Goal: Task Accomplishment & Management: Manage account settings

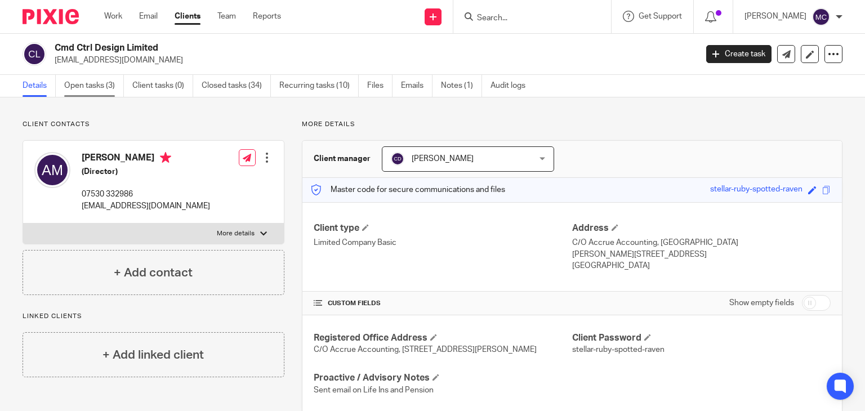
click at [123, 89] on link "Open tasks (3)" at bounding box center [94, 86] width 60 height 22
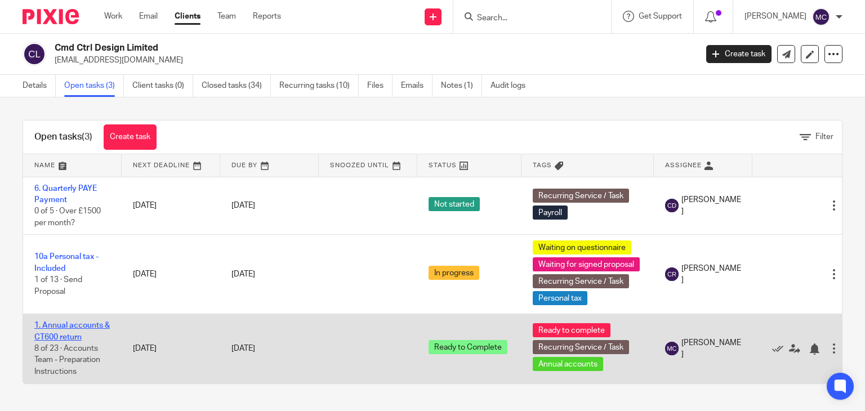
click at [75, 329] on link "1. Annual accounts & CT600 return" at bounding box center [71, 330] width 75 height 19
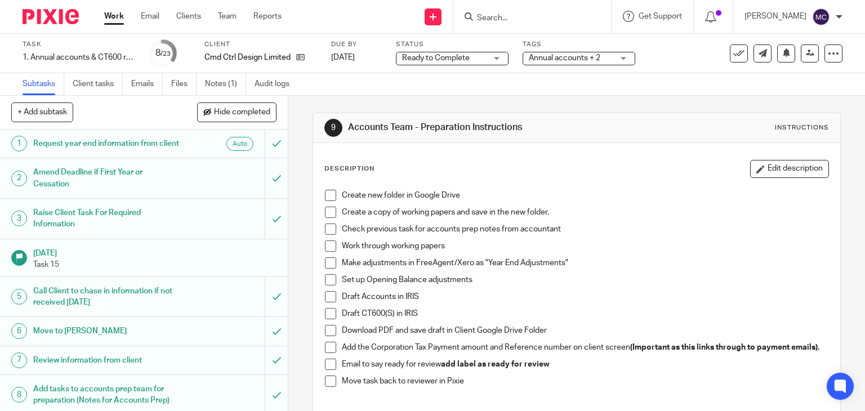
click at [437, 61] on span "Ready to Complete" at bounding box center [436, 58] width 68 height 8
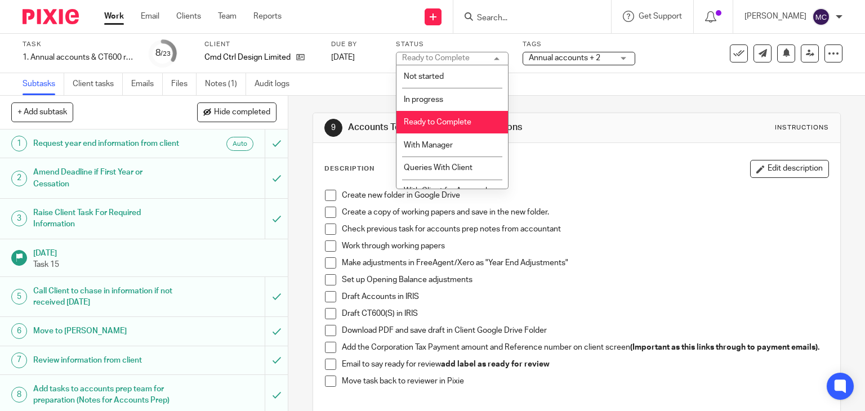
scroll to position [15, 0]
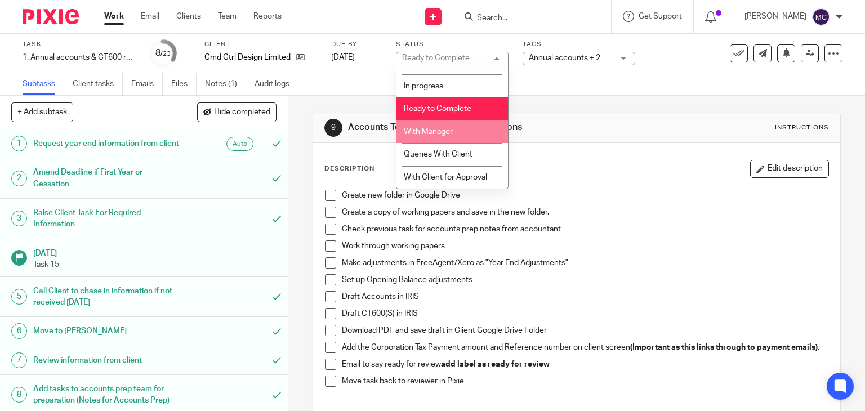
click at [447, 122] on li "With Manager" at bounding box center [451, 131] width 111 height 23
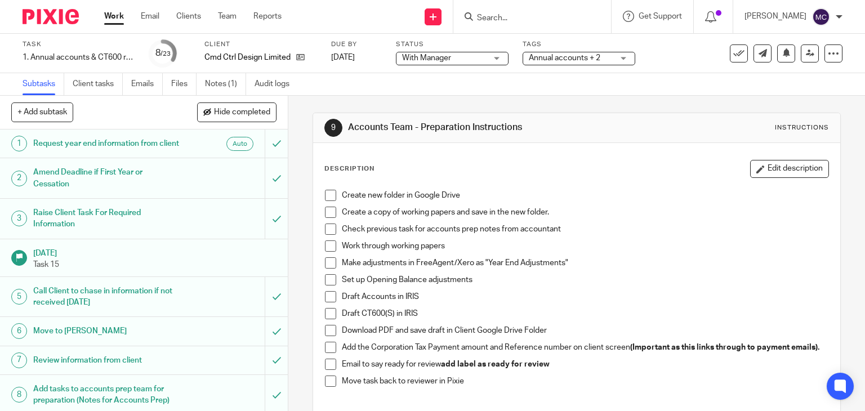
click at [555, 57] on span "Annual accounts + 2" at bounding box center [564, 58] width 71 height 8
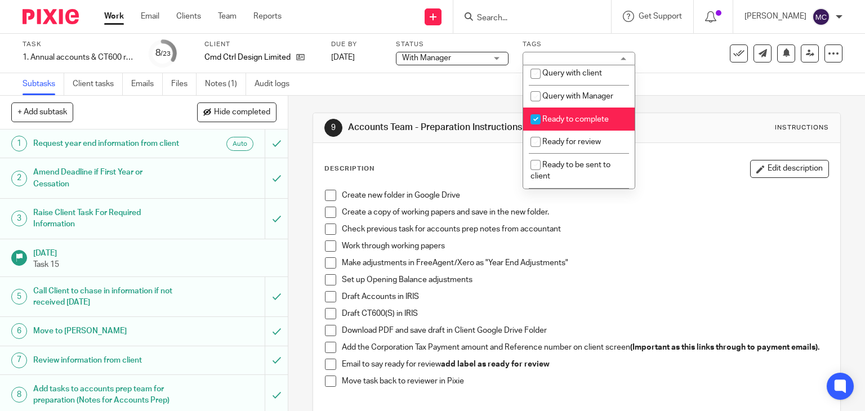
scroll to position [394, 0]
click at [558, 121] on span "Ready to complete" at bounding box center [575, 117] width 66 height 8
checkbox input "false"
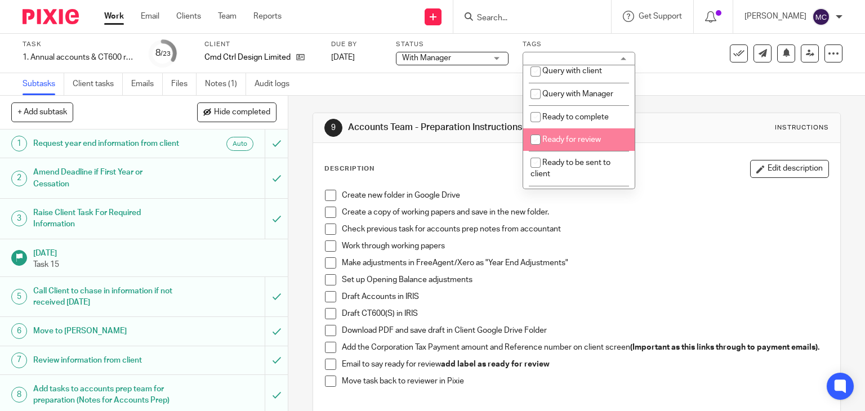
click at [559, 150] on li "Ready for review" at bounding box center [578, 139] width 111 height 23
checkbox input "true"
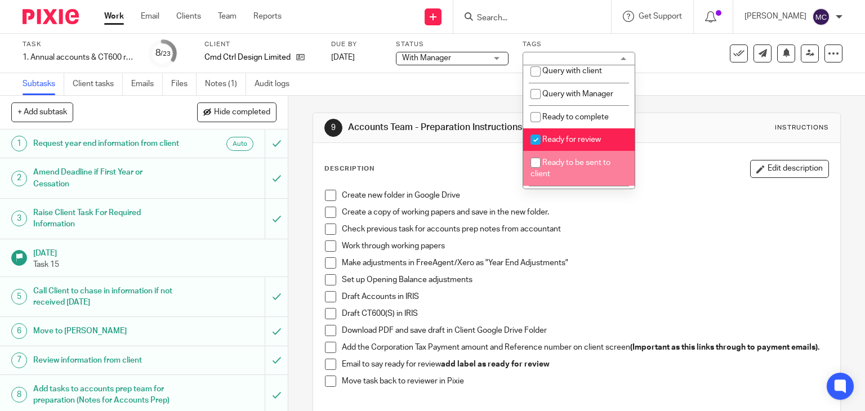
click at [624, 243] on p "Work through working papers" at bounding box center [585, 245] width 487 height 11
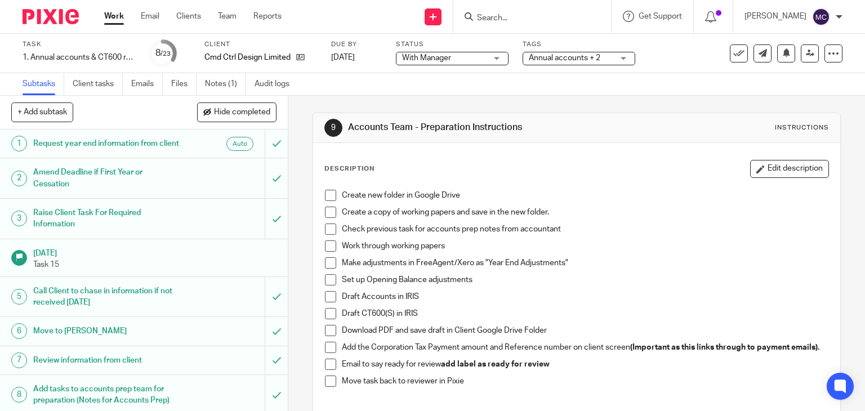
click at [531, 14] on input "Search" at bounding box center [526, 19] width 101 height 10
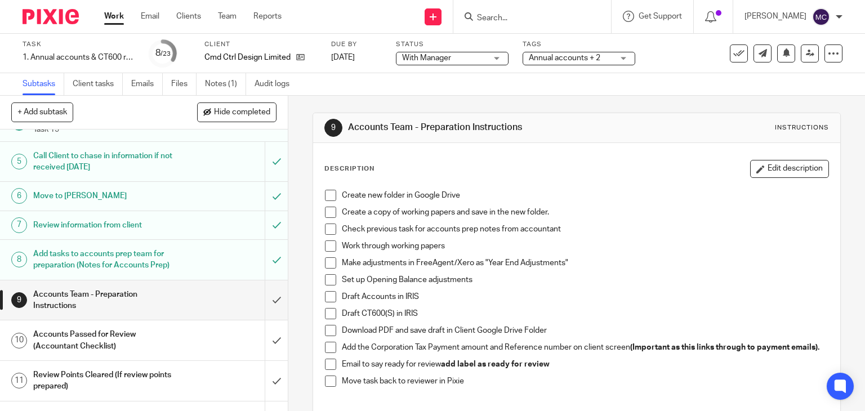
scroll to position [281, 0]
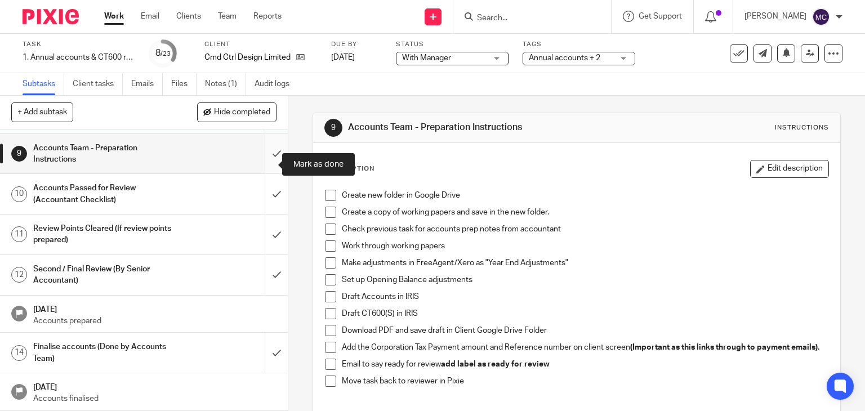
click at [275, 162] on input "submit" at bounding box center [144, 154] width 288 height 40
click at [264, 189] on input "submit" at bounding box center [144, 194] width 288 height 40
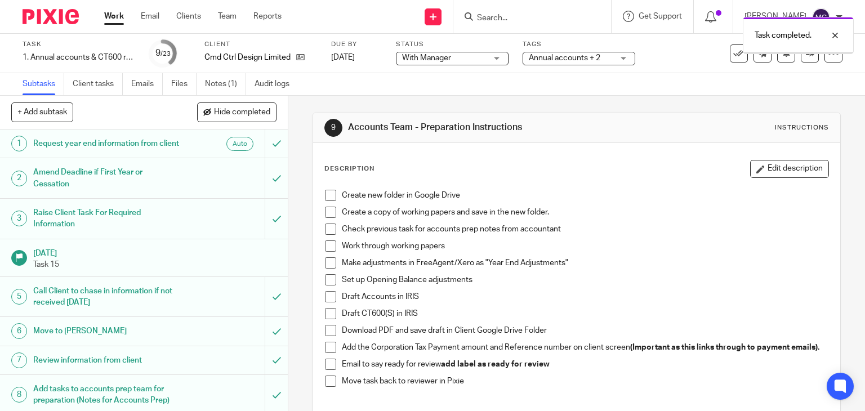
click at [501, 25] on div "Task completed." at bounding box center [642, 32] width 421 height 43
click at [468, 16] on div "Task completed." at bounding box center [642, 32] width 421 height 43
drag, startPoint x: 502, startPoint y: 23, endPoint x: 555, endPoint y: 21, distance: 53.5
click at [502, 23] on div "Task completed." at bounding box center [642, 32] width 421 height 43
click at [839, 37] on div at bounding box center [826, 36] width 30 height 14
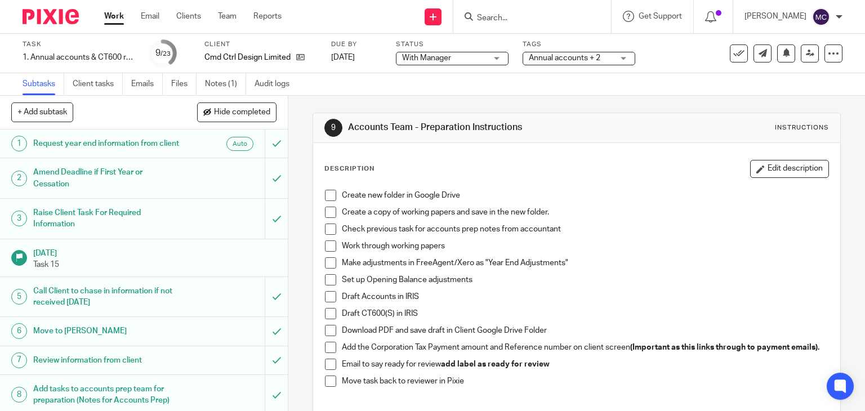
click at [489, 21] on input "Search" at bounding box center [526, 19] width 101 height 10
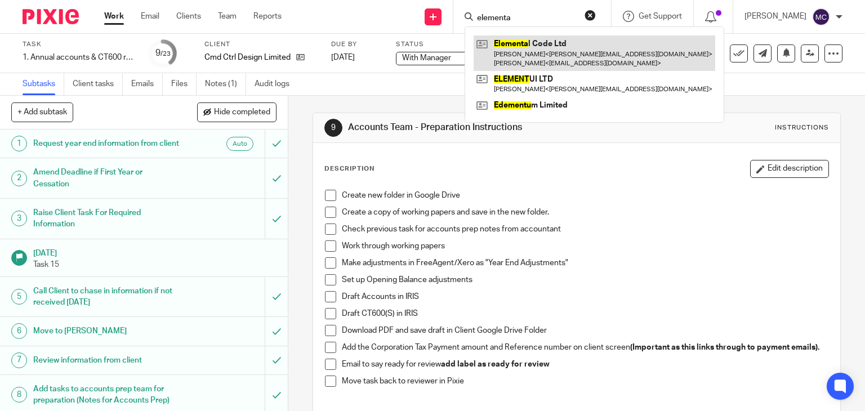
type input "elementa"
click at [531, 51] on link at bounding box center [594, 52] width 242 height 35
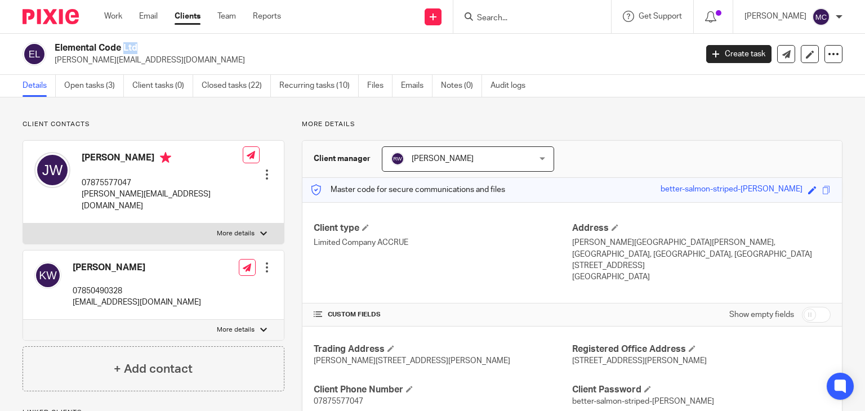
click at [101, 41] on div "Elemental Code Ltd [PERSON_NAME][EMAIL_ADDRESS][DOMAIN_NAME] Create task Update…" at bounding box center [432, 54] width 865 height 41
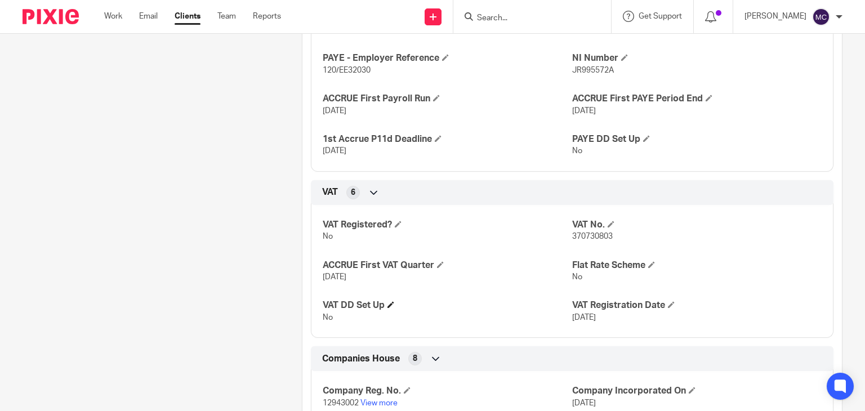
scroll to position [957, 0]
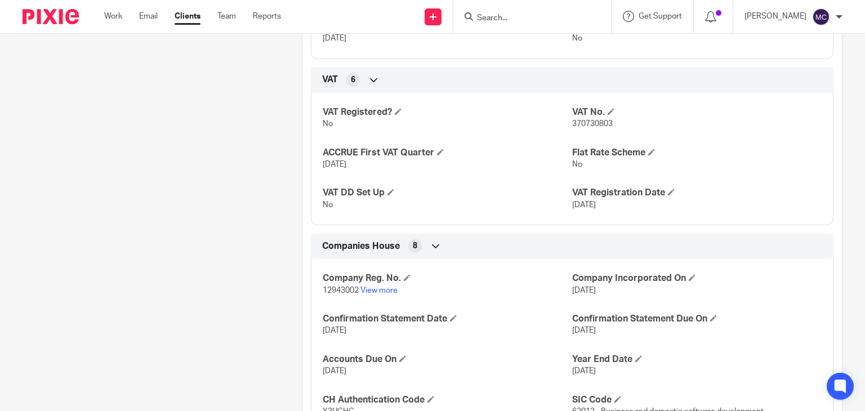
click at [334, 289] on div "Company Reg. No. 12943002 View more Company Incorporated On 12 Oct 2020 Confirm…" at bounding box center [572, 341] width 522 height 182
copy p "12943002"
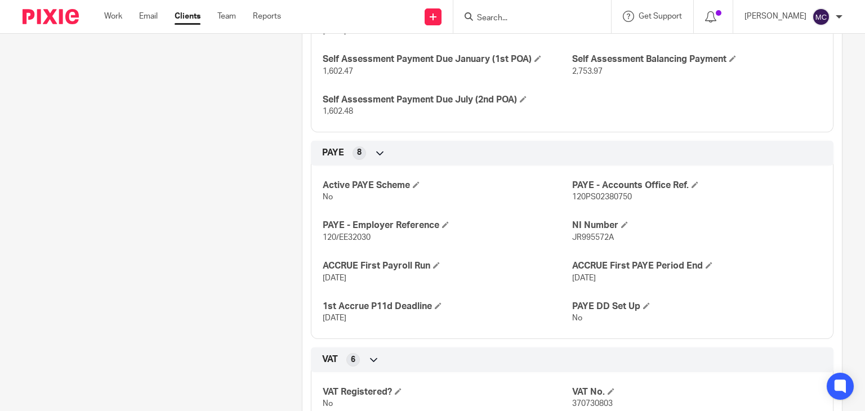
scroll to position [676, 0]
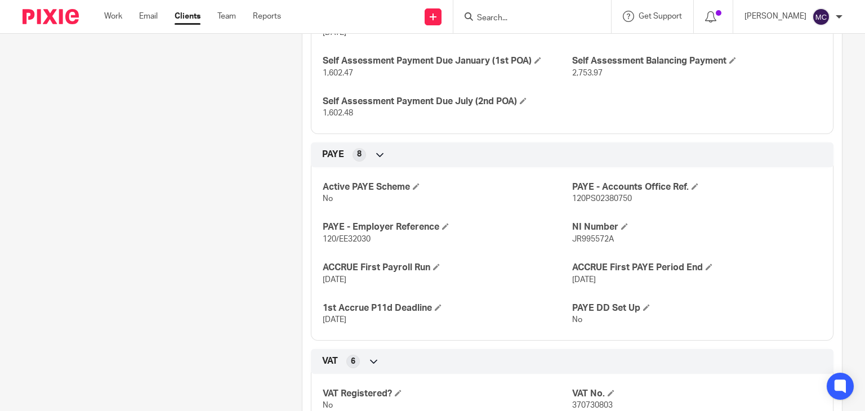
click at [511, 12] on form at bounding box center [536, 17] width 120 height 14
click at [503, 24] on div at bounding box center [532, 16] width 158 height 33
click at [487, 15] on input "Search" at bounding box center [526, 19] width 101 height 10
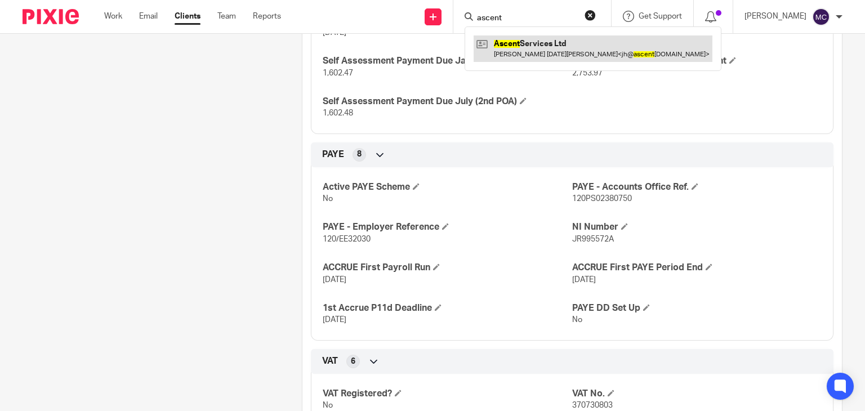
type input "ascent"
click at [500, 48] on link at bounding box center [592, 48] width 239 height 26
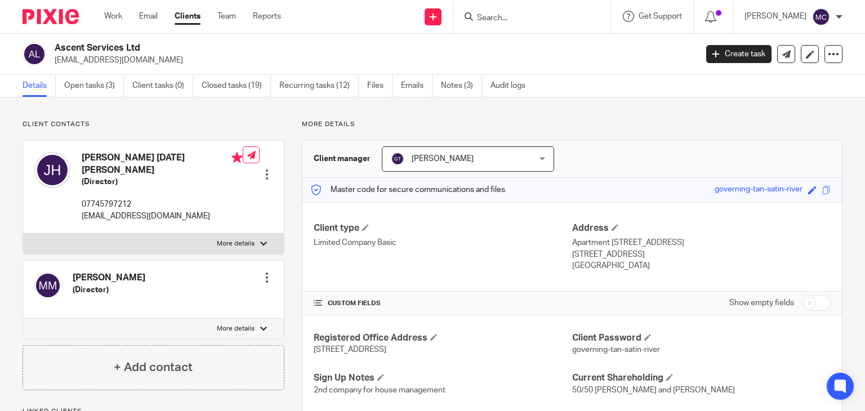
click at [115, 35] on div "Ascent Services Ltd [EMAIL_ADDRESS][DOMAIN_NAME] Create task Update from Compan…" at bounding box center [432, 54] width 865 height 41
click at [115, 35] on div "Ascent Services Ltd jh@ascentservices.co.uk Create task Update from Companies H…" at bounding box center [432, 54] width 865 height 41
click at [112, 51] on h2 "Ascent Services Ltd" at bounding box center [309, 48] width 508 height 12
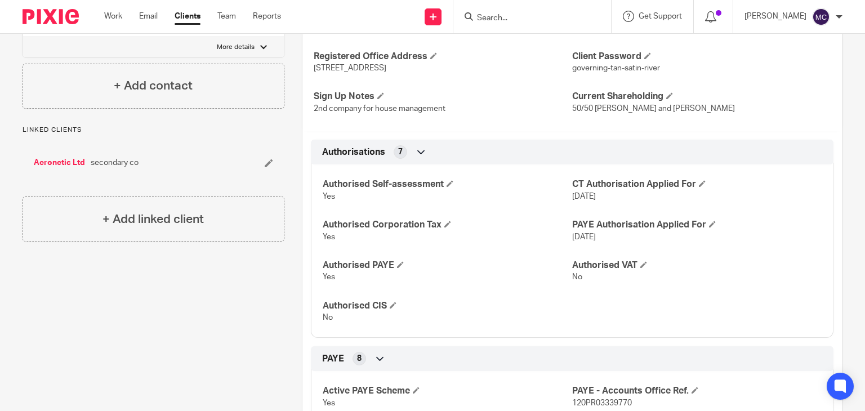
scroll to position [563, 0]
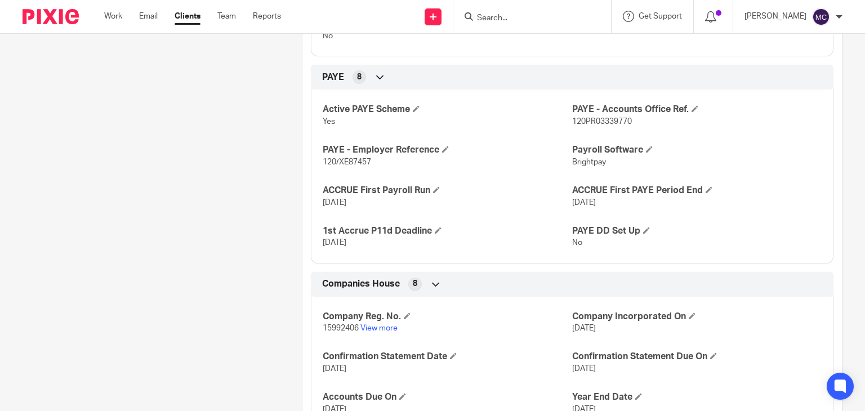
click at [334, 327] on span "15992406" at bounding box center [341, 328] width 36 height 8
click at [335, 327] on span "15992406" at bounding box center [341, 328] width 36 height 8
copy span "15992406"
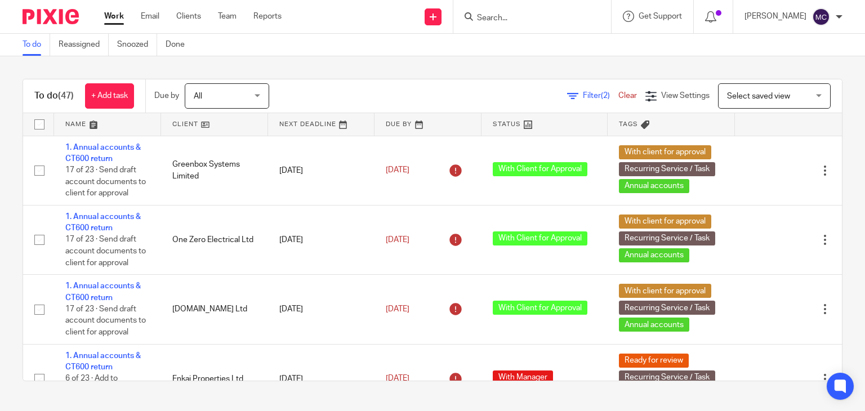
scroll to position [1520, 0]
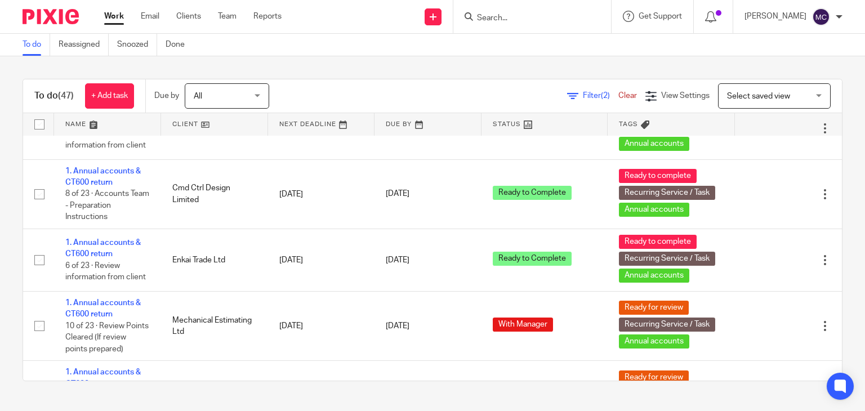
click at [511, 14] on input "Search" at bounding box center [526, 19] width 101 height 10
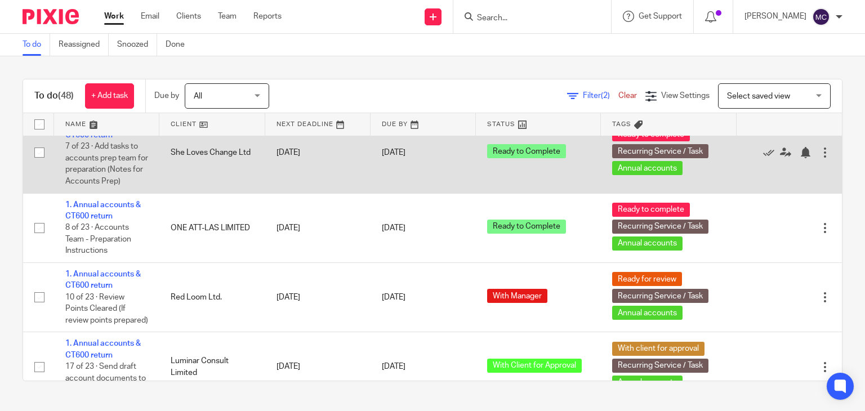
scroll to position [1858, 0]
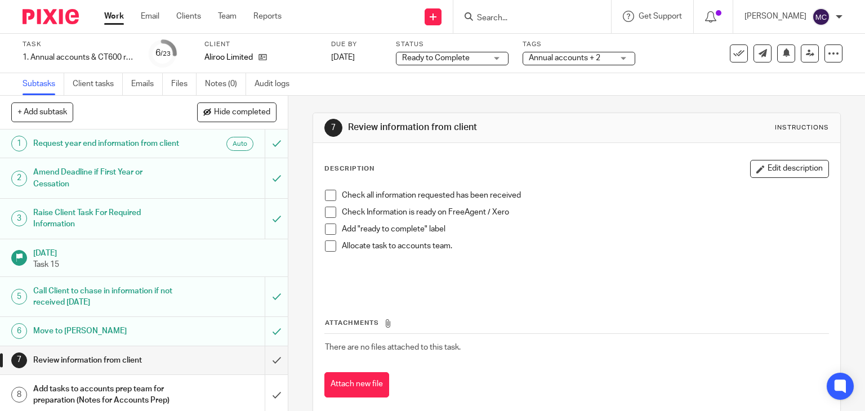
click at [554, 66] on div "Tags Annual accounts + 2 Admin Tasks Advisory / Proactive Annual accounts Bookk…" at bounding box center [578, 53] width 113 height 27
click at [567, 63] on span "Annual accounts + 2" at bounding box center [571, 58] width 84 height 12
click at [457, 67] on div "Task 1. Annual accounts & CT600 return Save 1. Annual accounts & CT600 return 6…" at bounding box center [432, 53] width 865 height 39
click at [462, 59] on span "Ready to Complete" at bounding box center [436, 58] width 68 height 8
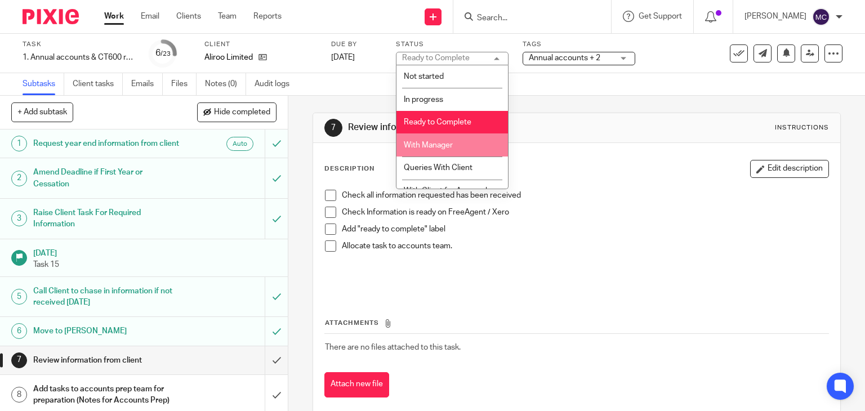
scroll to position [15, 0]
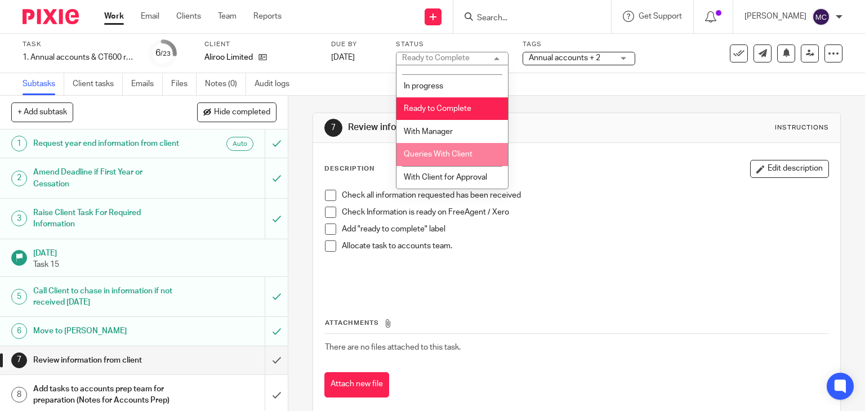
click at [571, 144] on div "Description Edit description Check all information requested has been received …" at bounding box center [576, 278] width 527 height 271
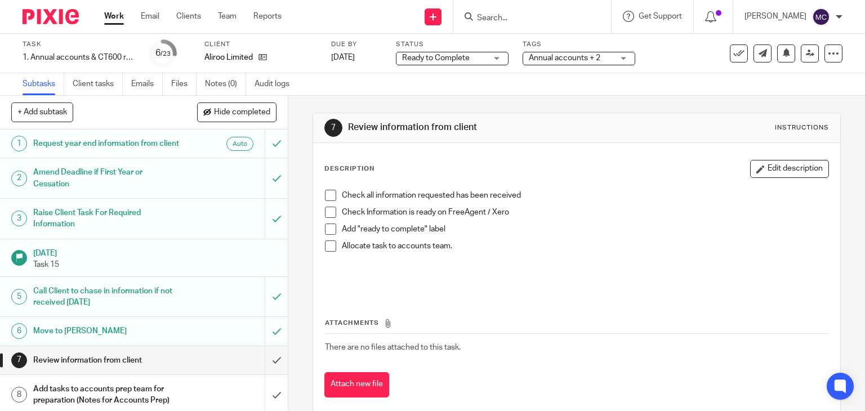
click at [473, 57] on span "Ready to Complete" at bounding box center [444, 58] width 84 height 12
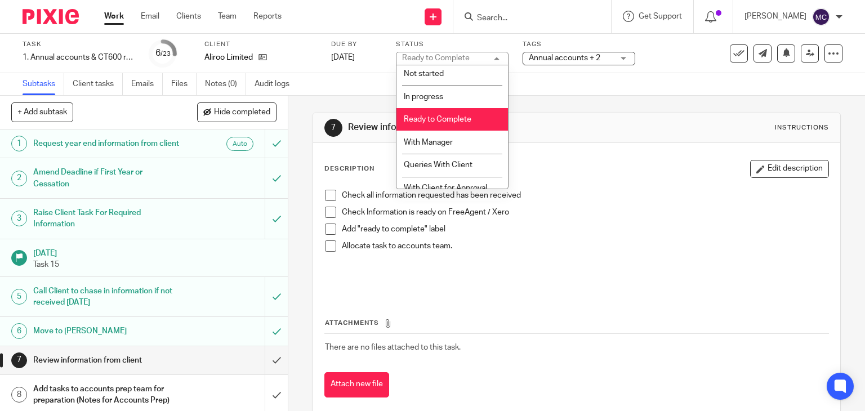
scroll to position [0, 0]
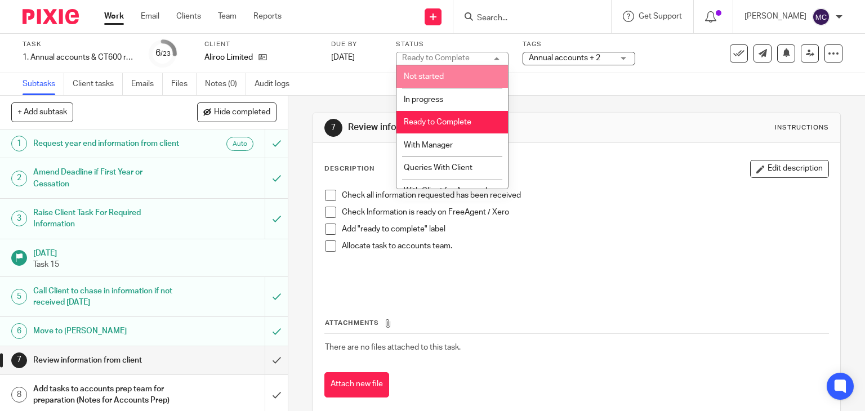
click at [462, 73] on li "Not started" at bounding box center [451, 76] width 111 height 23
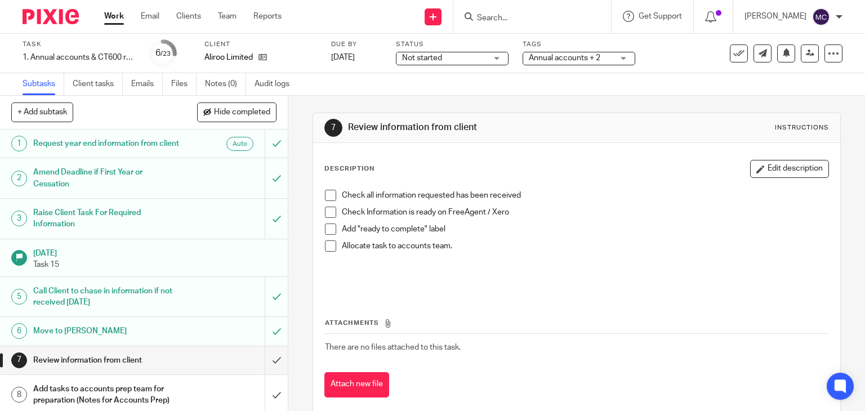
click at [552, 60] on span "Annual accounts + 2" at bounding box center [564, 58] width 71 height 8
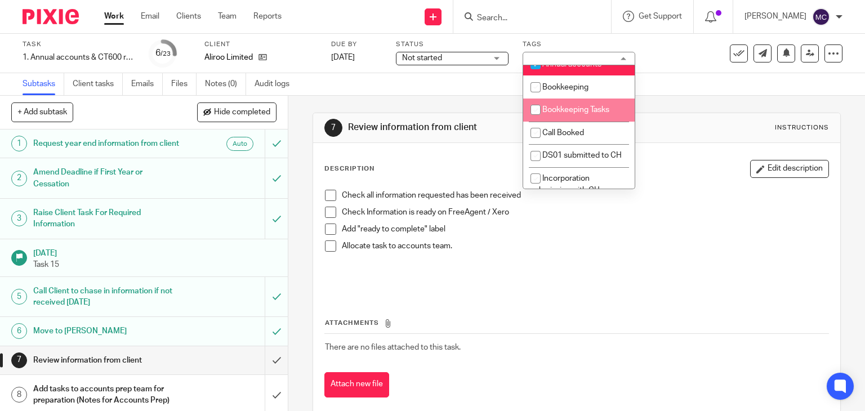
scroll to position [56, 0]
click at [461, 57] on span "Not started" at bounding box center [444, 58] width 84 height 12
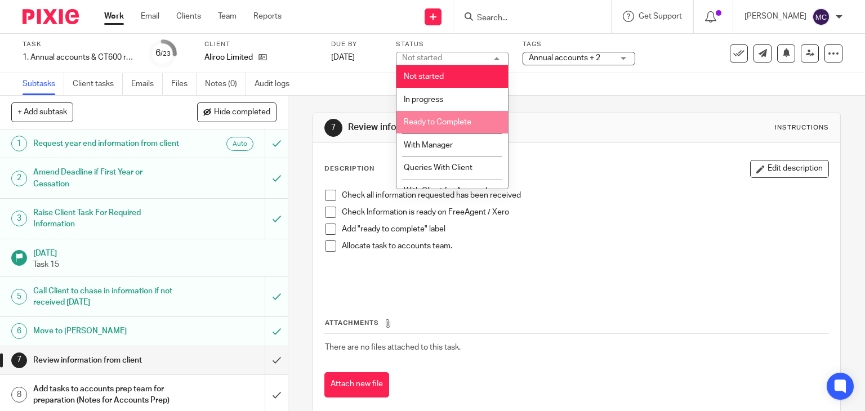
click at [446, 118] on span "Ready to Complete" at bounding box center [438, 122] width 68 height 8
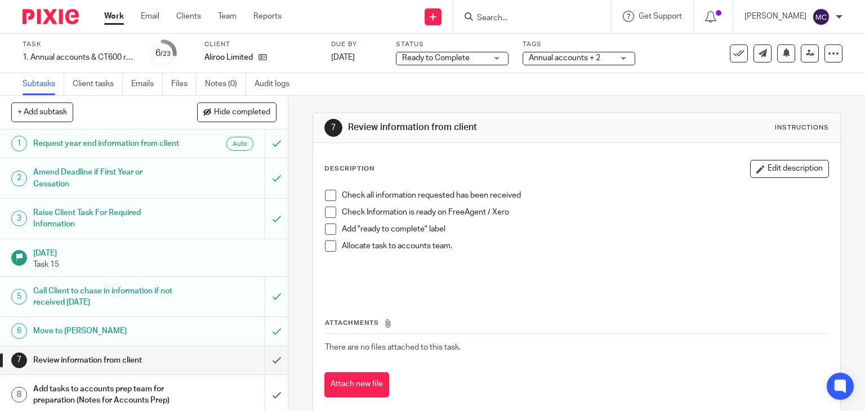
click at [546, 63] on span "Annual accounts + 2" at bounding box center [571, 58] width 84 height 12
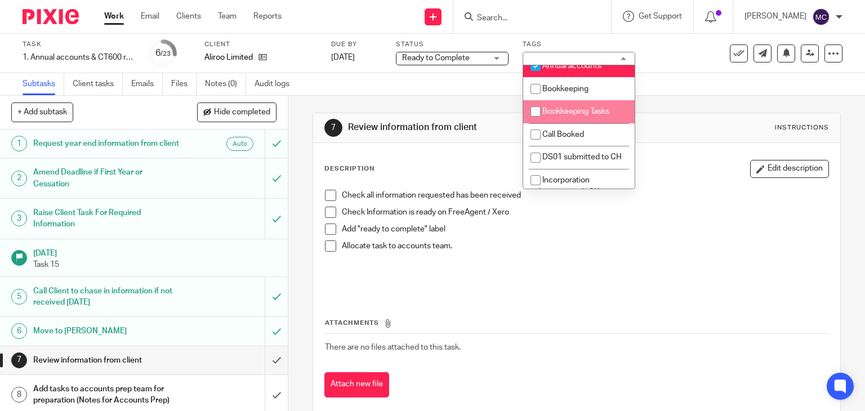
scroll to position [281, 0]
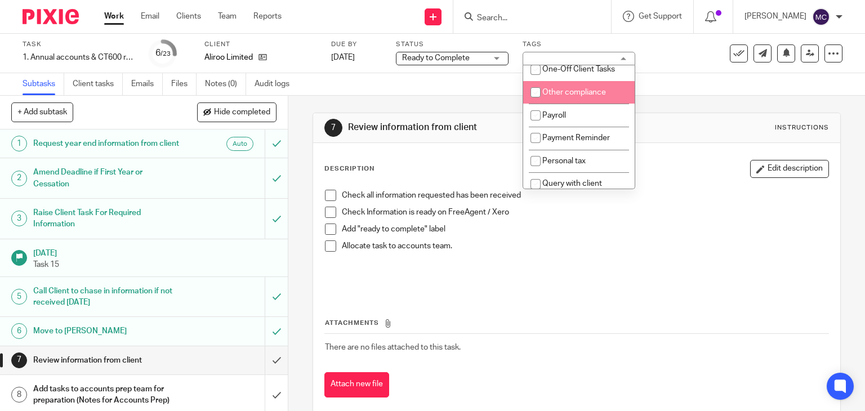
click at [424, 60] on span "Ready to Complete" at bounding box center [436, 58] width 68 height 8
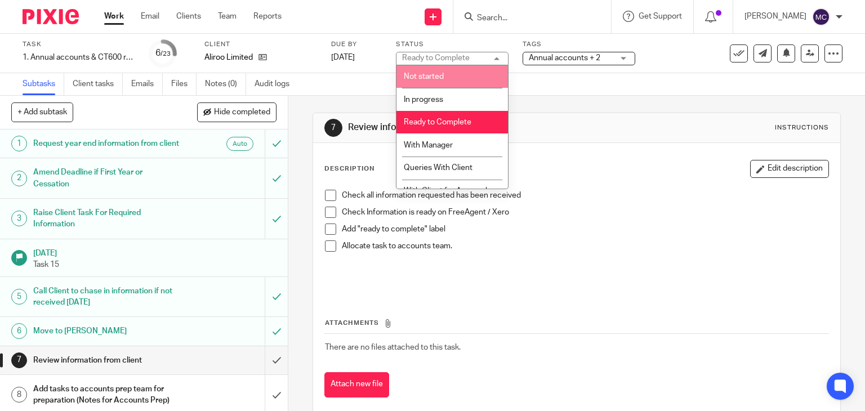
click at [438, 91] on li "In progress" at bounding box center [451, 99] width 111 height 23
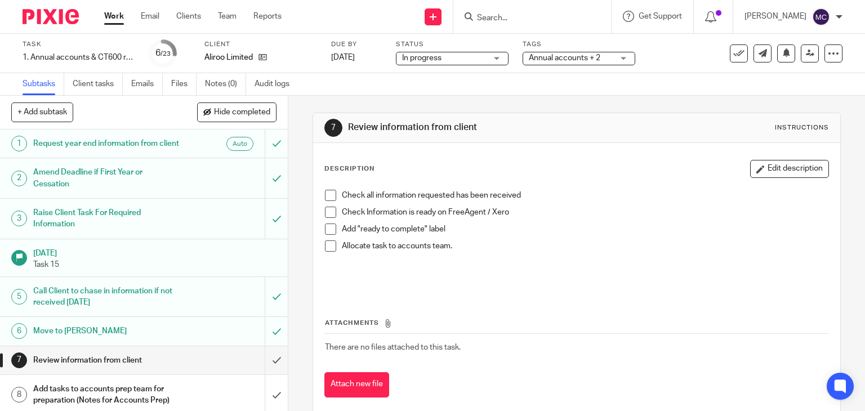
click at [539, 52] on span "Annual accounts + 2" at bounding box center [571, 58] width 84 height 12
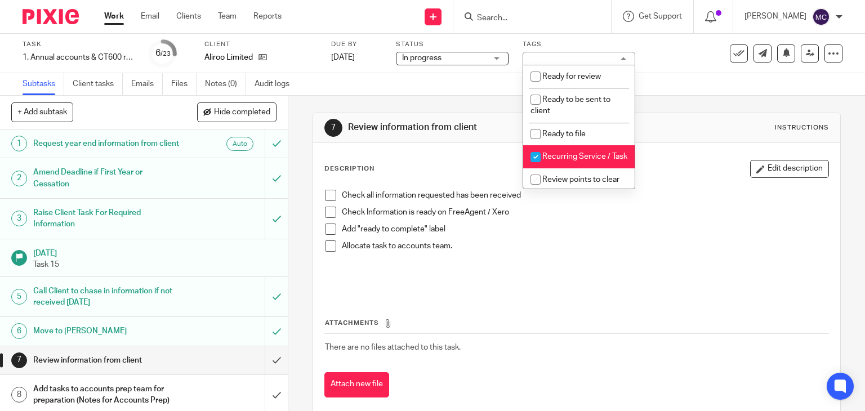
scroll to position [450, 0]
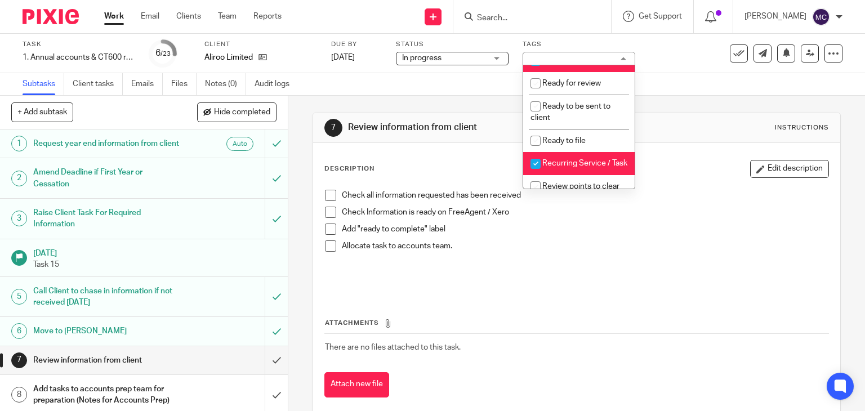
click at [574, 72] on li "Ready to complete" at bounding box center [578, 60] width 111 height 23
checkbox input "false"
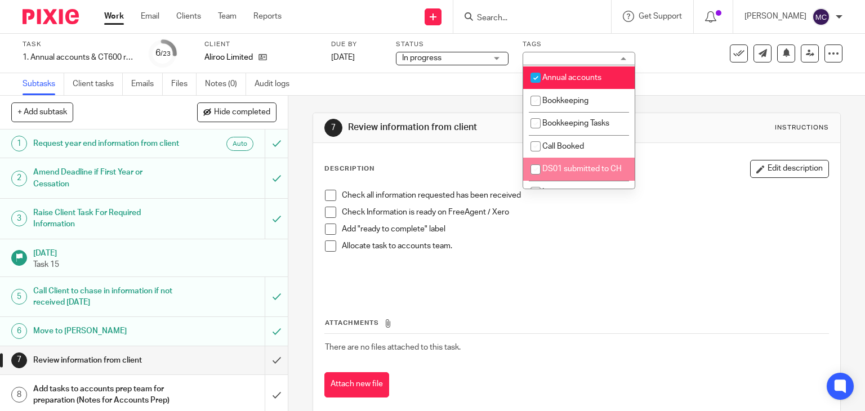
scroll to position [0, 0]
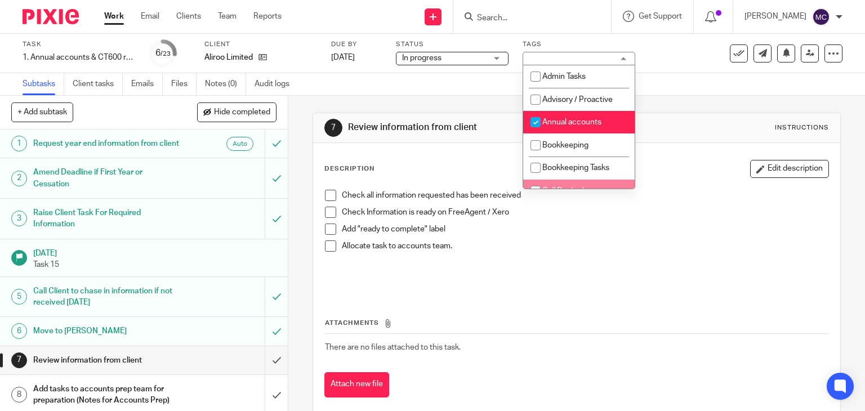
click at [614, 283] on p at bounding box center [577, 280] width 504 height 11
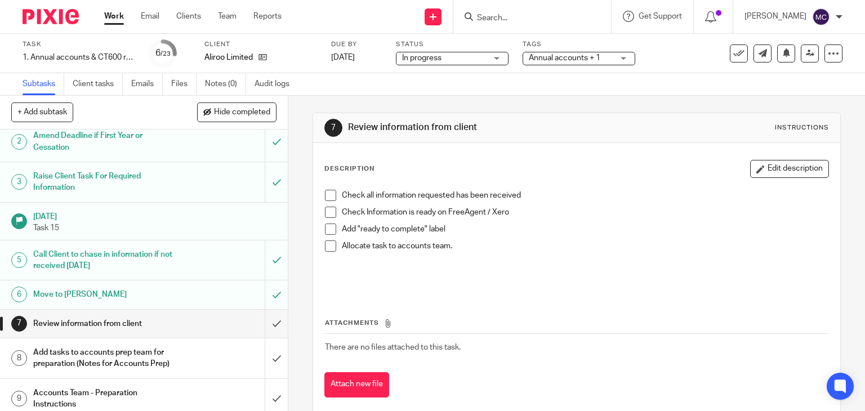
scroll to position [56, 0]
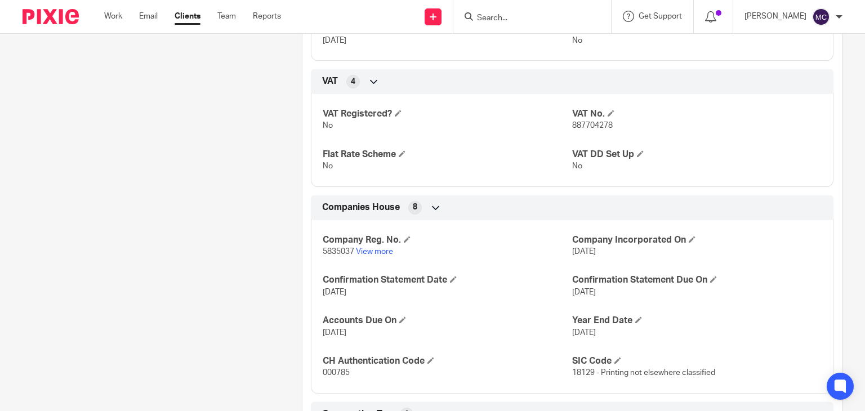
scroll to position [844, 0]
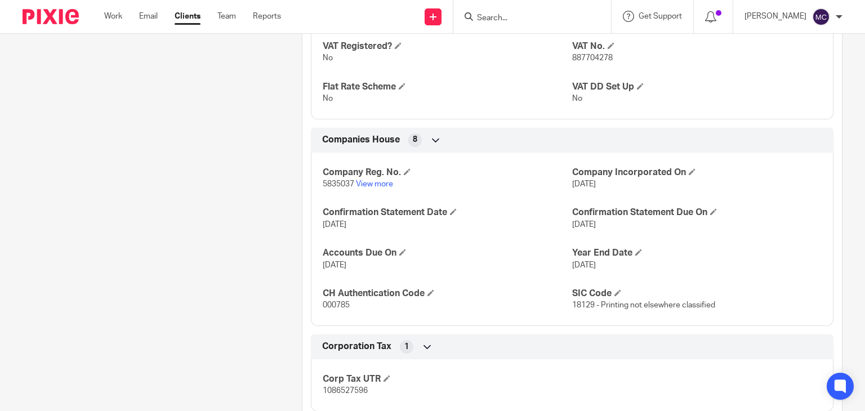
click at [338, 188] on span "5835037" at bounding box center [339, 184] width 32 height 8
copy p "5835037"
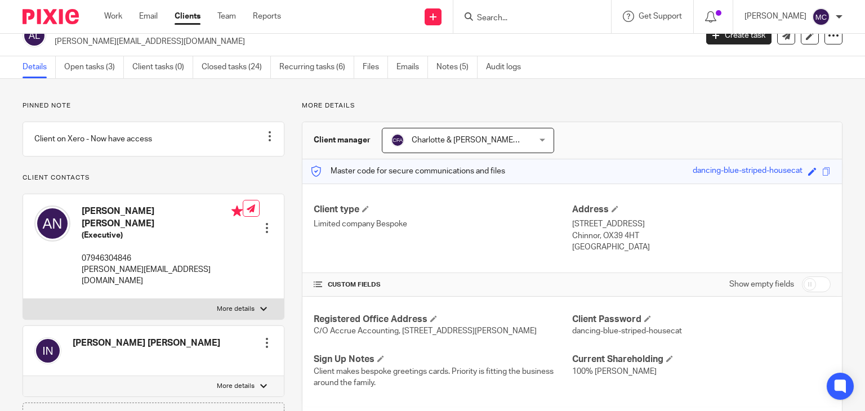
scroll to position [0, 0]
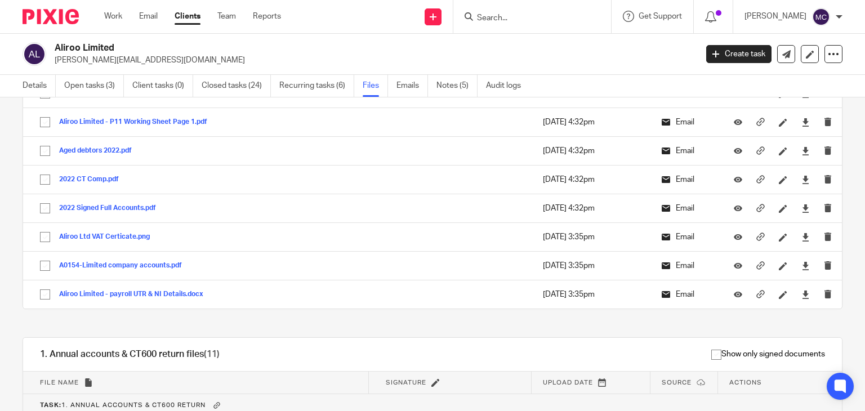
scroll to position [901, 0]
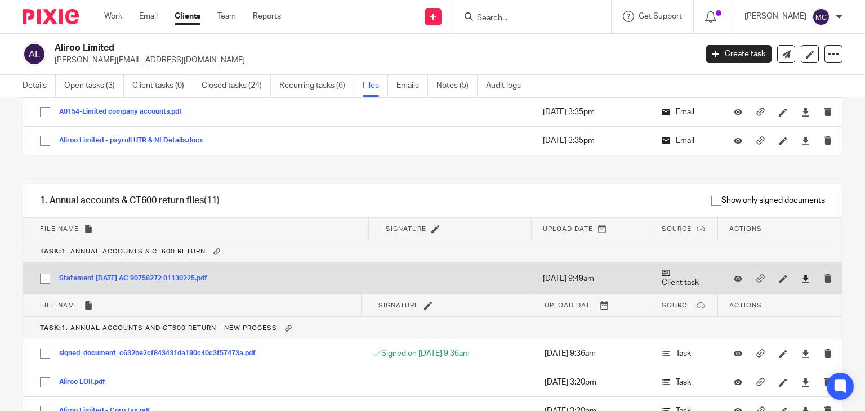
click at [801, 280] on icon at bounding box center [805, 279] width 8 height 8
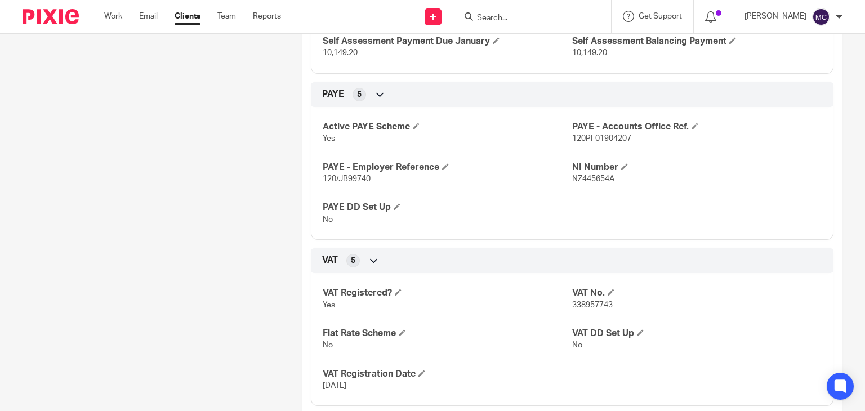
scroll to position [788, 0]
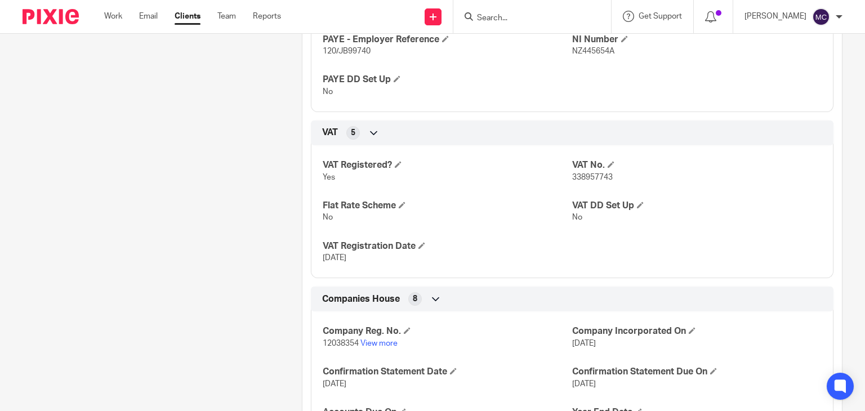
click at [323, 347] on span "12038354" at bounding box center [341, 343] width 36 height 8
copy p "12038354"
click at [591, 181] on span "338957743" at bounding box center [592, 177] width 41 height 8
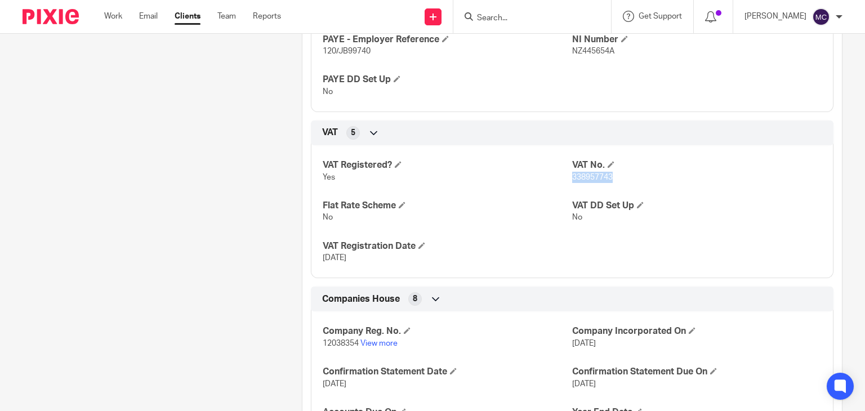
copy span "338957743"
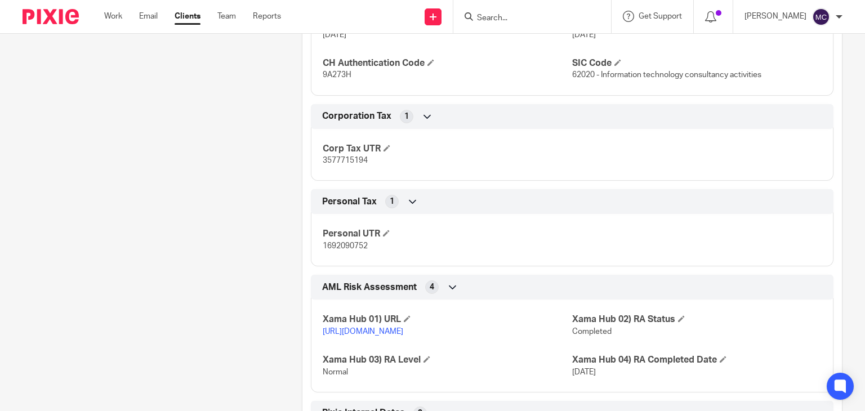
scroll to position [1126, 0]
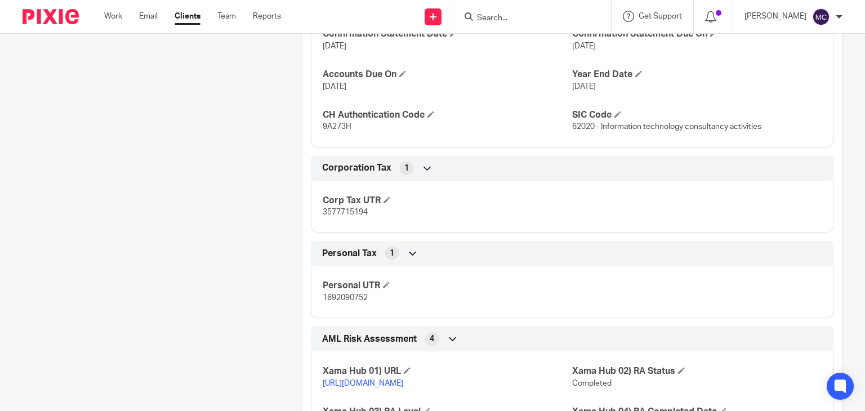
click at [345, 217] on p "3577715194" at bounding box center [447, 212] width 249 height 11
copy span "3577715194"
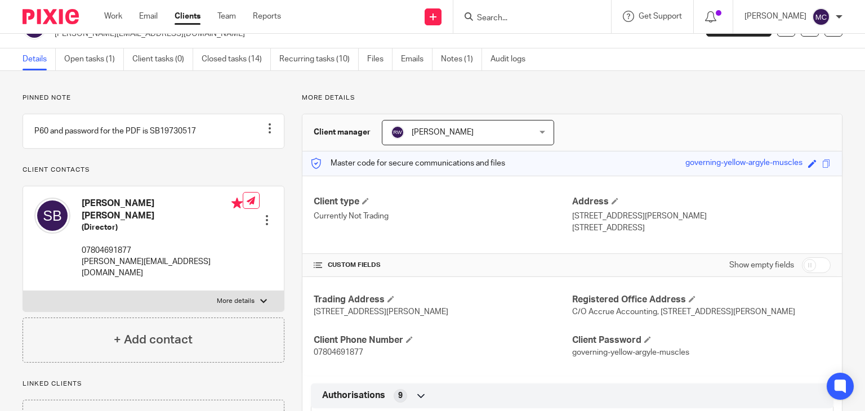
scroll to position [0, 0]
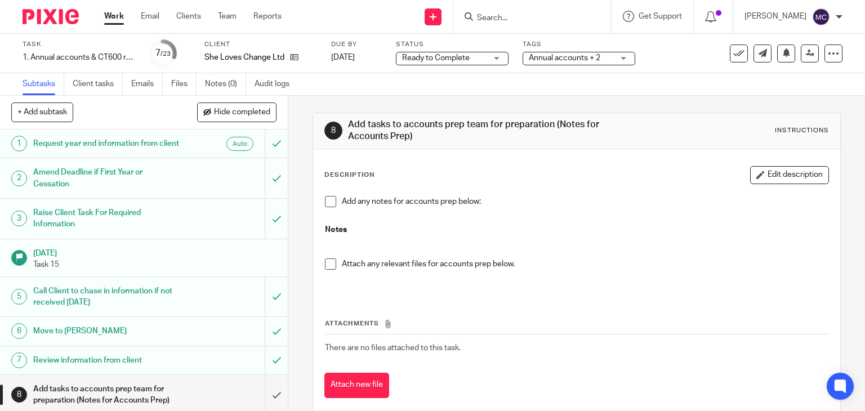
click at [547, 58] on span "Annual accounts + 2" at bounding box center [564, 58] width 71 height 8
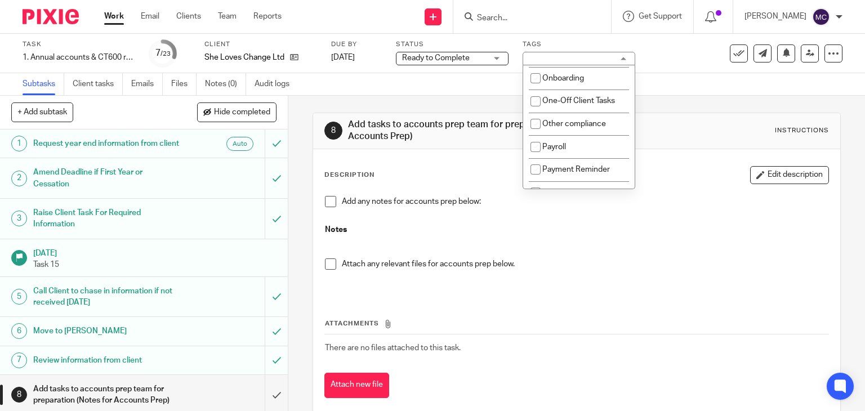
scroll to position [394, 0]
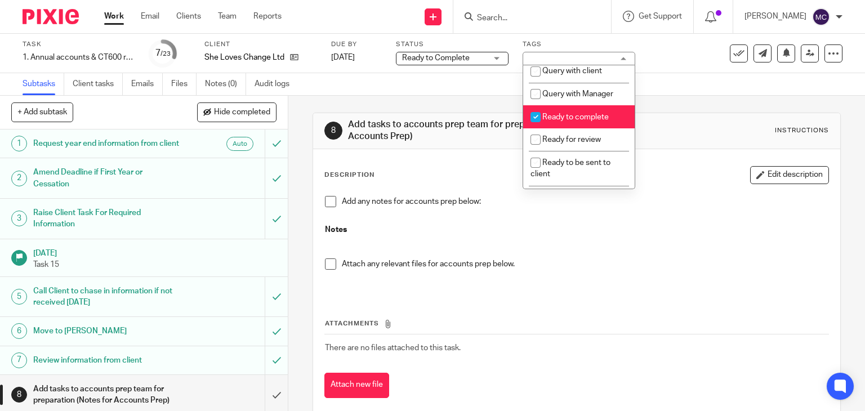
click at [559, 128] on li "Ready to complete" at bounding box center [578, 116] width 111 height 23
checkbox input "false"
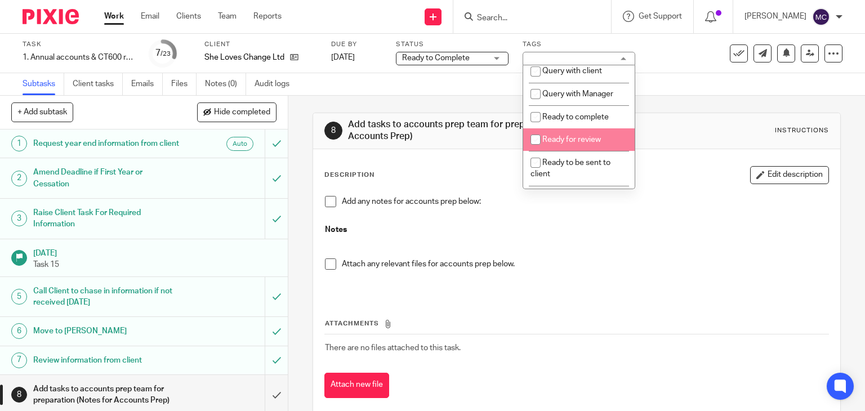
click at [563, 144] on span "Ready for review" at bounding box center [571, 140] width 59 height 8
checkbox input "true"
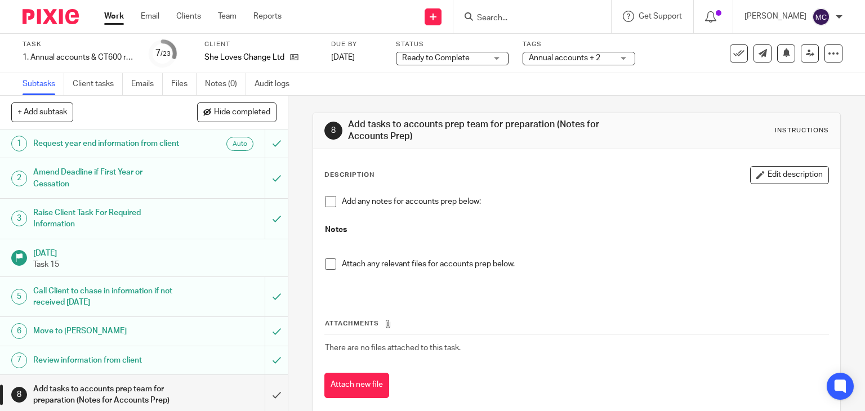
click at [480, 177] on div "Description Edit description" at bounding box center [576, 175] width 505 height 18
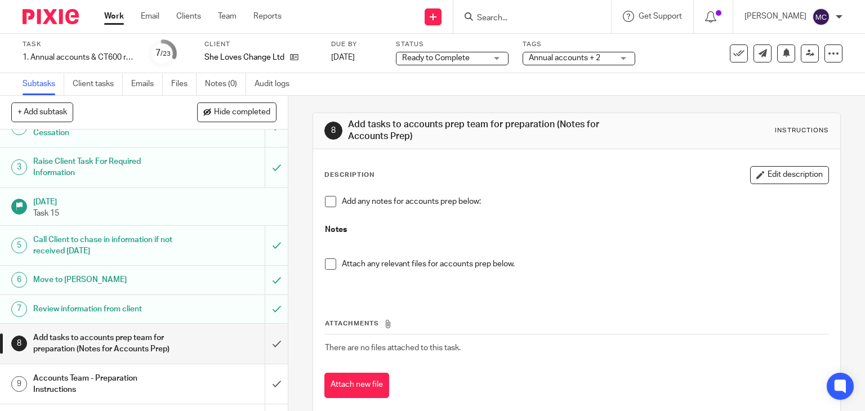
scroll to position [113, 0]
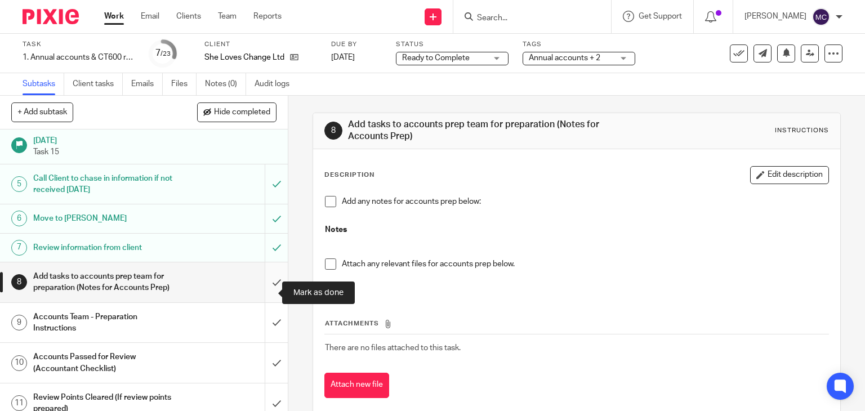
click at [270, 291] on input "submit" at bounding box center [144, 282] width 288 height 40
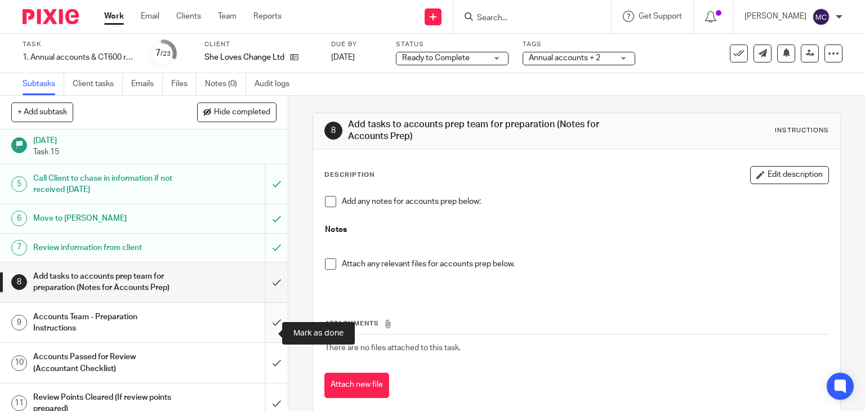
click at [266, 321] on input "submit" at bounding box center [144, 323] width 288 height 40
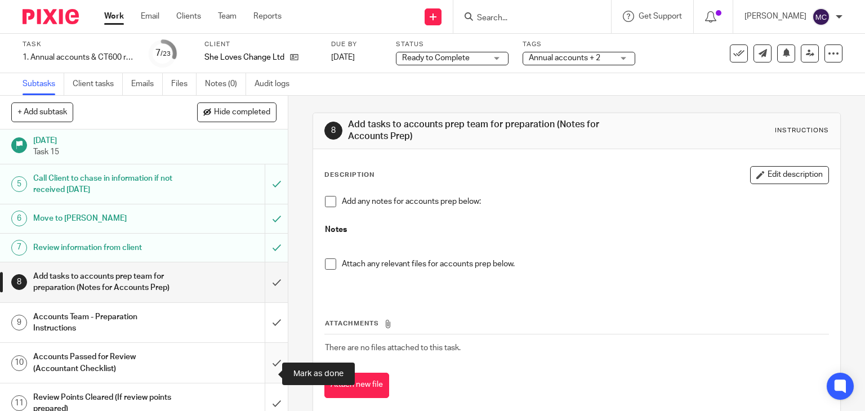
click at [266, 366] on input "submit" at bounding box center [144, 363] width 288 height 40
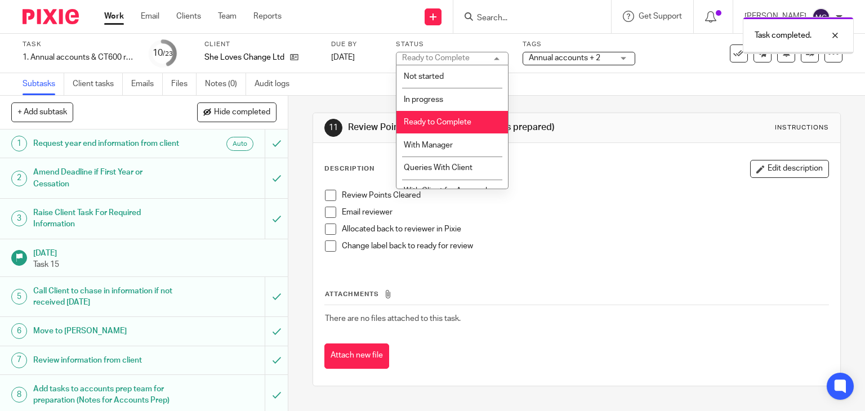
click at [448, 142] on span "With Manager" at bounding box center [428, 145] width 49 height 8
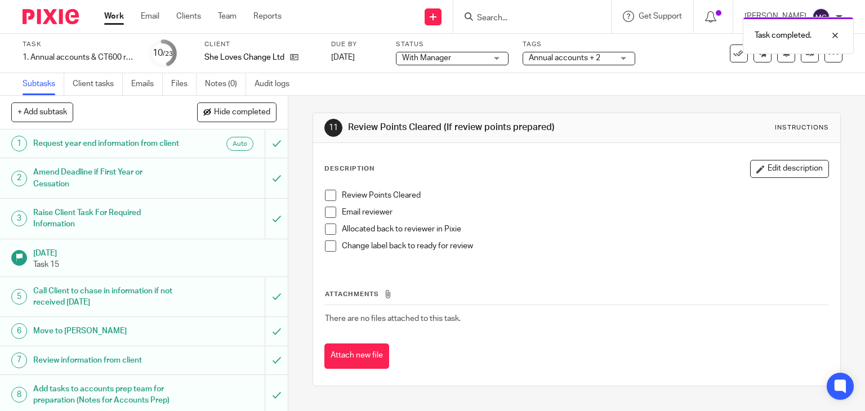
click at [561, 64] on div "Annual accounts + 2" at bounding box center [578, 59] width 113 height 14
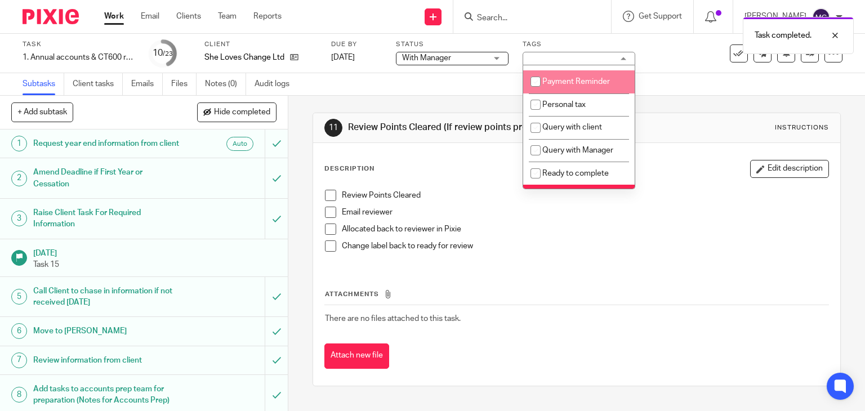
scroll to position [450, 0]
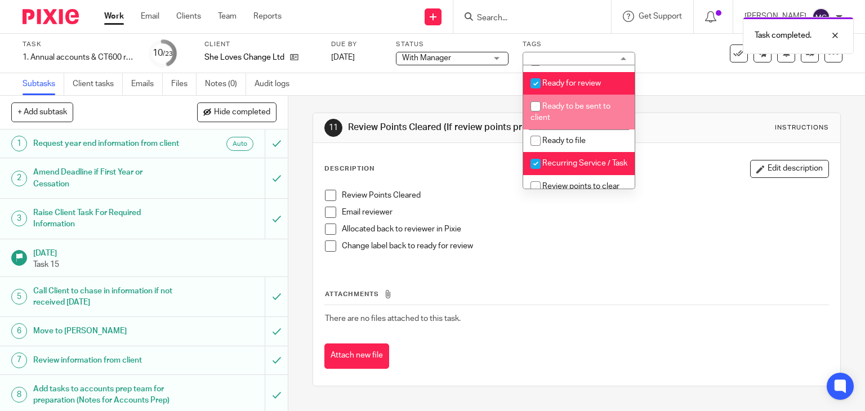
click at [689, 138] on div "11 Review Points Cleared (If review points prepared) Instructions" at bounding box center [576, 128] width 527 height 30
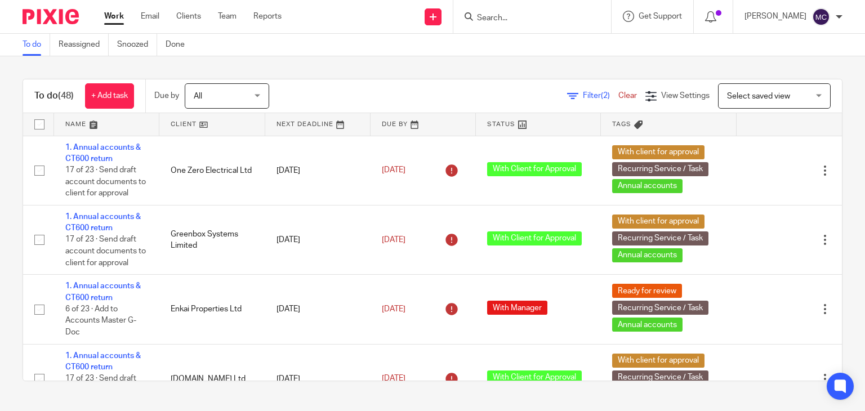
scroll to position [1858, 0]
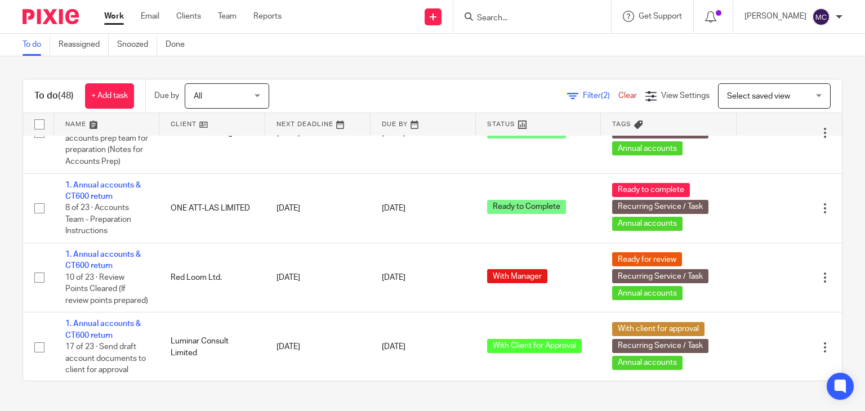
click at [502, 19] on input "Search" at bounding box center [526, 19] width 101 height 10
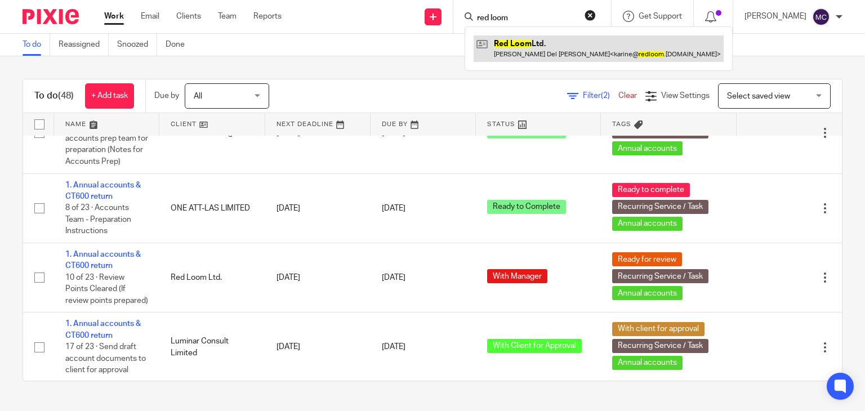
type input "red loom"
click at [504, 54] on link at bounding box center [598, 48] width 250 height 26
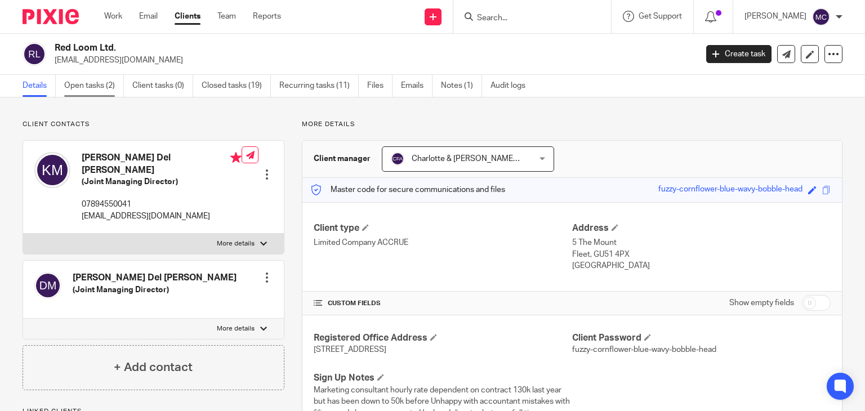
click at [92, 91] on link "Open tasks (2)" at bounding box center [94, 86] width 60 height 22
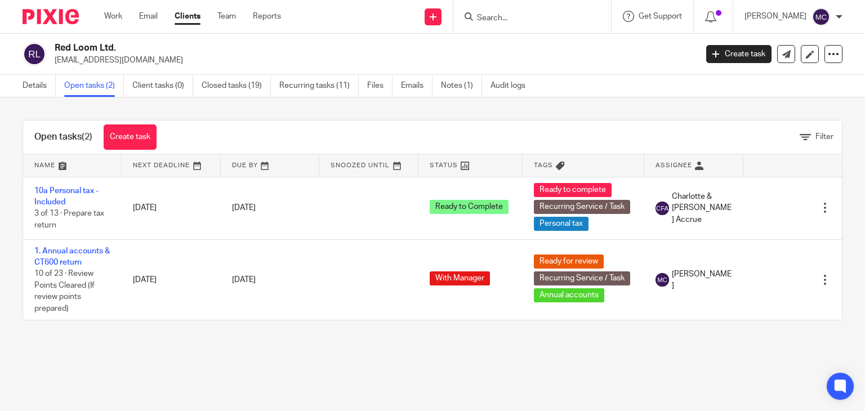
click at [68, 250] on link "1. Annual accounts & CT600 return" at bounding box center [71, 256] width 75 height 19
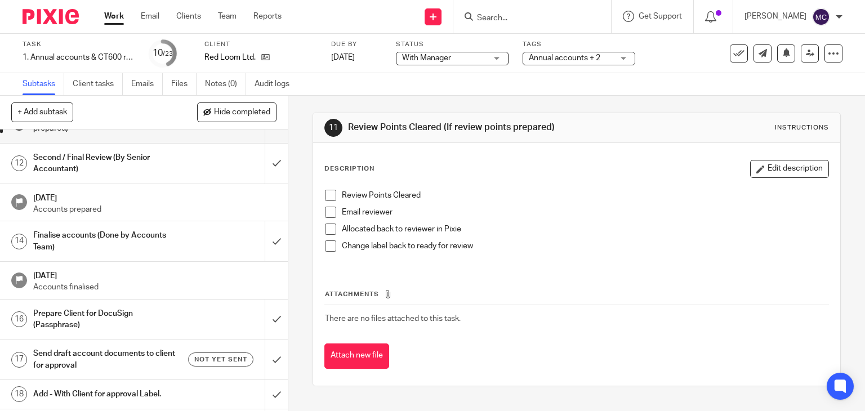
scroll to position [338, 0]
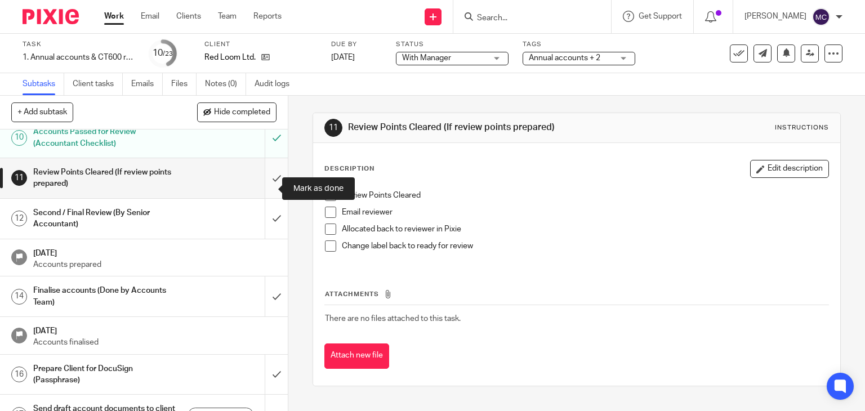
click at [263, 189] on input "submit" at bounding box center [144, 178] width 288 height 40
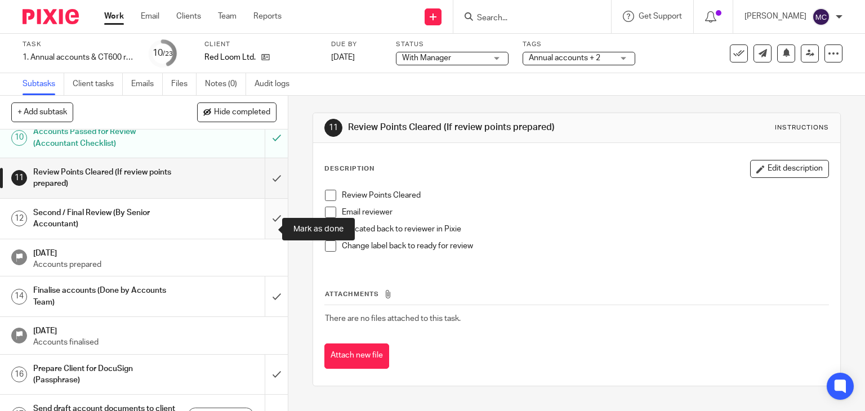
click at [264, 217] on input "submit" at bounding box center [144, 219] width 288 height 40
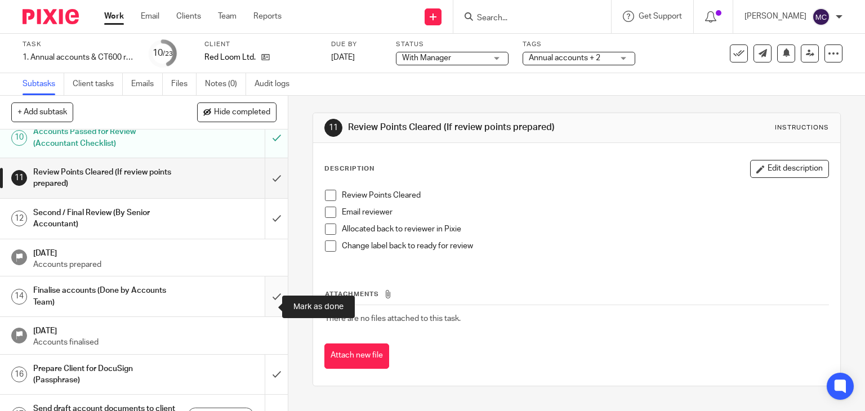
click at [257, 293] on input "submit" at bounding box center [144, 296] width 288 height 40
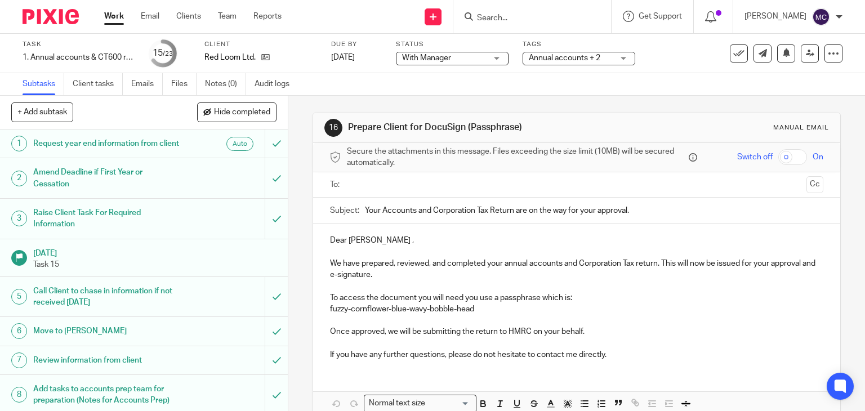
click at [338, 242] on p "Dear Karine ," at bounding box center [577, 240] width 494 height 11
click at [359, 242] on p "Hi Karine ," at bounding box center [577, 240] width 494 height 11
click at [448, 186] on input "text" at bounding box center [576, 184] width 451 height 13
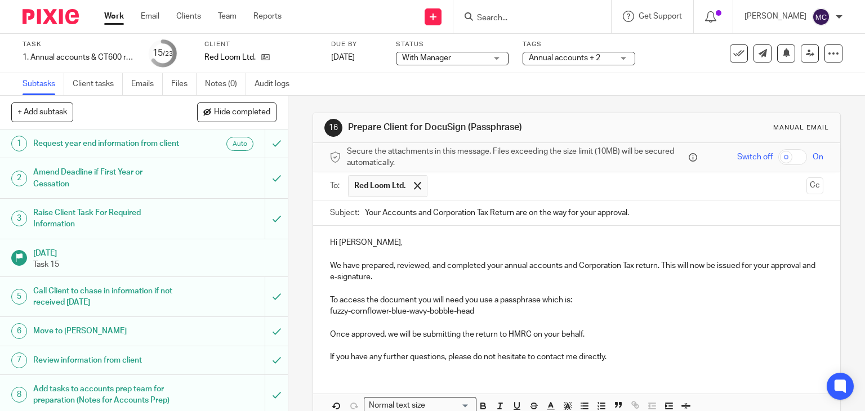
scroll to position [59, 0]
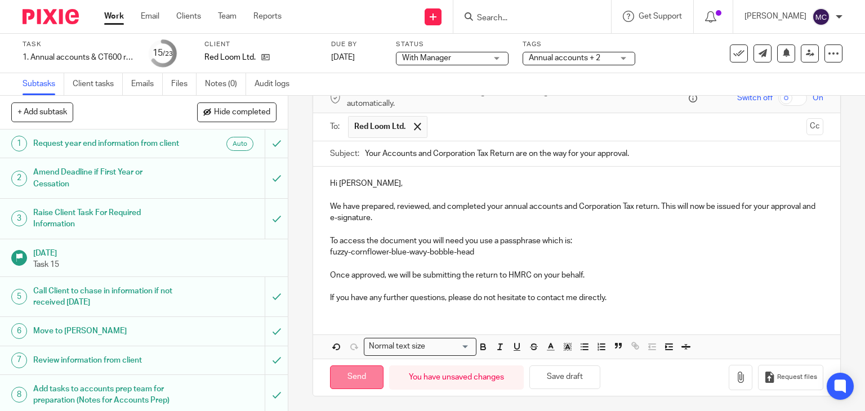
click at [361, 375] on input "Send" at bounding box center [356, 377] width 53 height 24
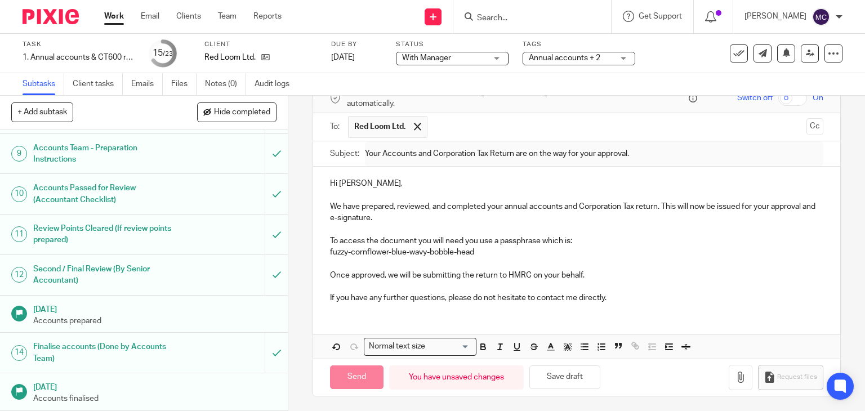
type input "Sent"
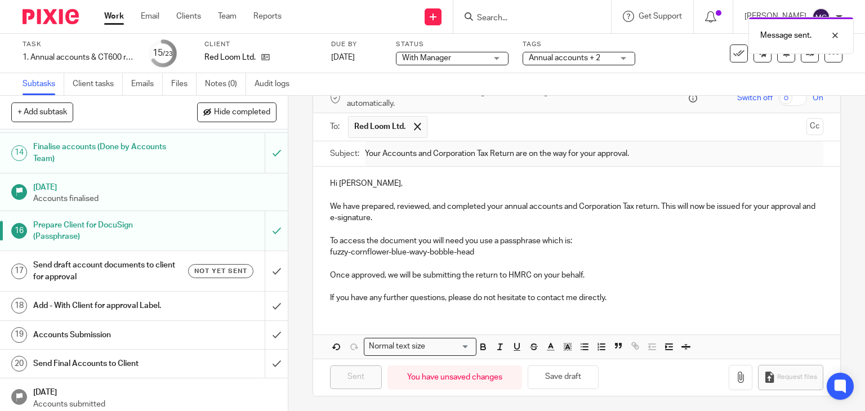
scroll to position [507, 0]
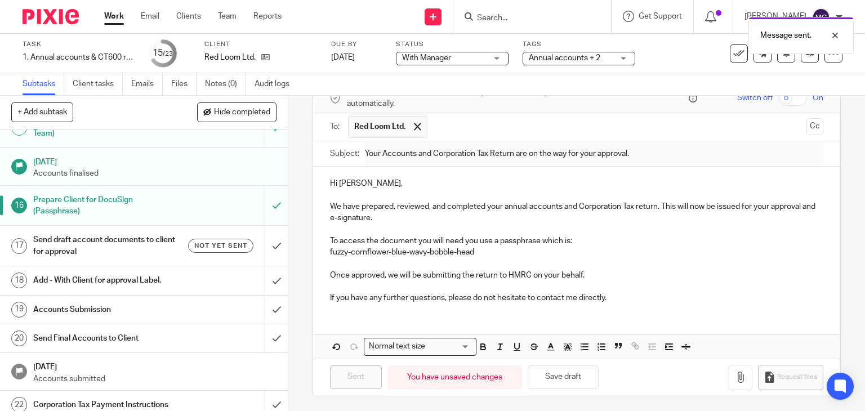
click at [86, 258] on h1 "Send draft account documents to client for approval" at bounding box center [106, 245] width 147 height 29
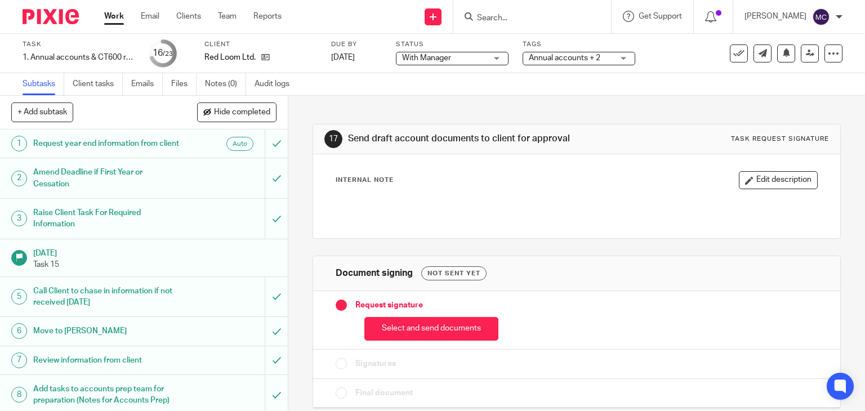
drag, startPoint x: 390, startPoint y: 327, endPoint x: 394, endPoint y: 320, distance: 7.3
click at [390, 327] on button "Select and send documents" at bounding box center [431, 329] width 134 height 24
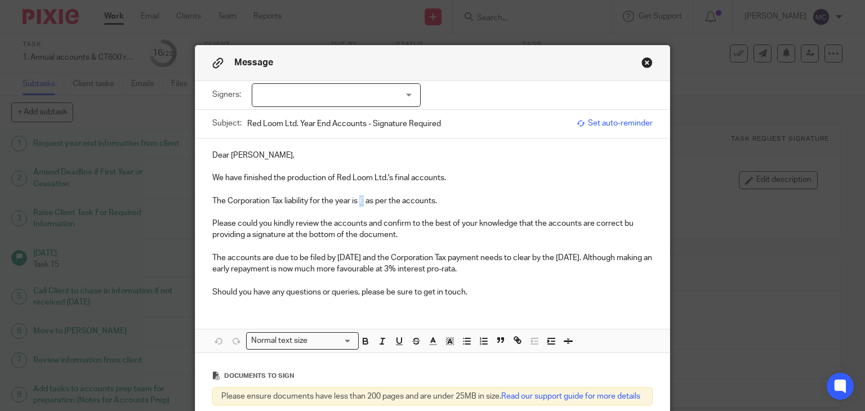
click at [357, 201] on p "The Corporation Tax liability for the year is £ as per the accounts." at bounding box center [432, 200] width 441 height 11
drag, startPoint x: 360, startPoint y: 199, endPoint x: 394, endPoint y: 201, distance: 34.4
click at [394, 201] on p "The Corporation Tax liability for the year is £16,515.87 as per the accounts." at bounding box center [432, 200] width 441 height 11
click at [397, 200] on p "The Corporation Tax liability for the year is £16,515.87 as per the accounts." at bounding box center [432, 200] width 441 height 11
drag, startPoint x: 396, startPoint y: 200, endPoint x: 358, endPoint y: 201, distance: 37.7
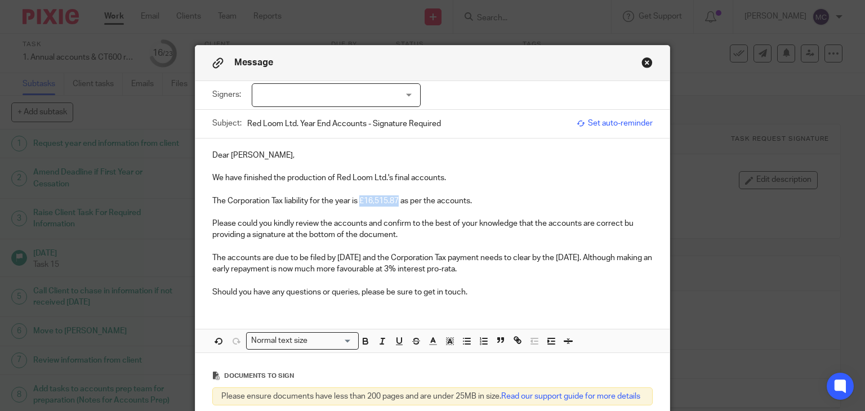
click at [358, 201] on p "The Corporation Tax liability for the year is £16,515.87 as per the accounts." at bounding box center [432, 200] width 441 height 11
click at [364, 207] on p at bounding box center [432, 212] width 441 height 11
click at [220, 154] on p "Dear Karine," at bounding box center [432, 155] width 441 height 11
click at [629, 221] on p "Please could you kindly review the accounts and confirm to the best of your kno…" at bounding box center [432, 229] width 441 height 23
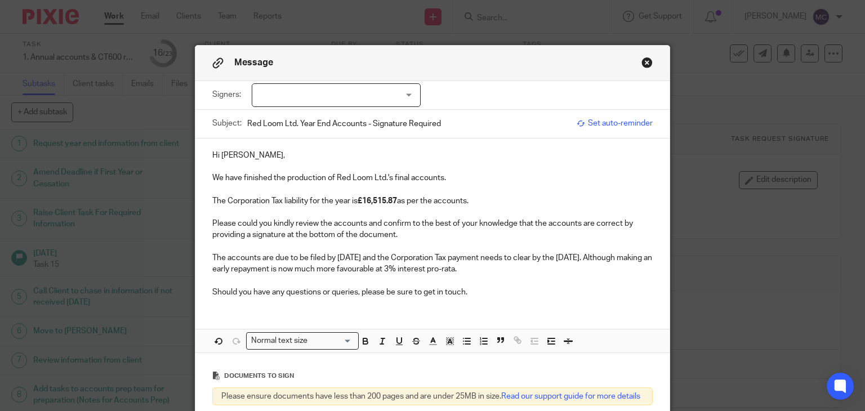
scroll to position [161, 0]
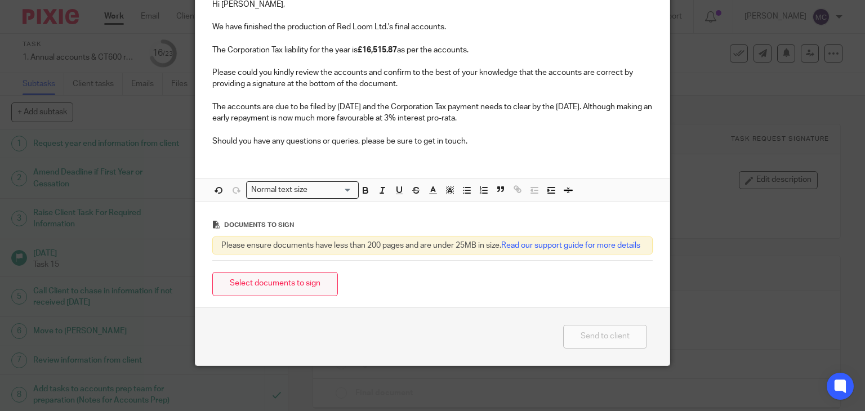
click at [292, 284] on button "Select documents to sign" at bounding box center [275, 284] width 126 height 24
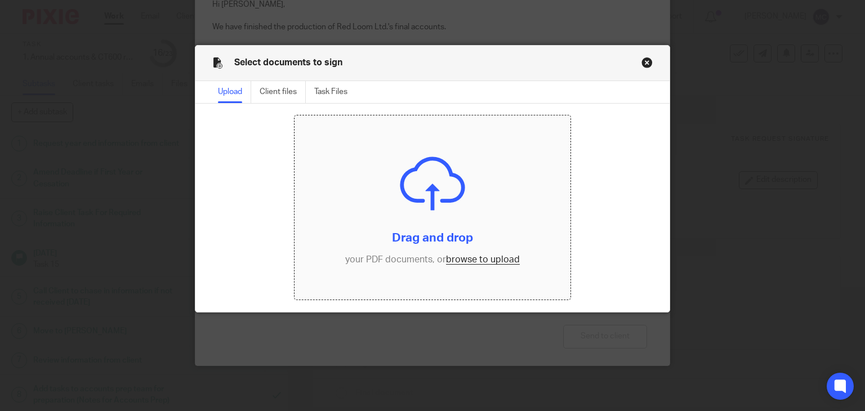
click at [453, 260] on input "file" at bounding box center [432, 207] width 276 height 184
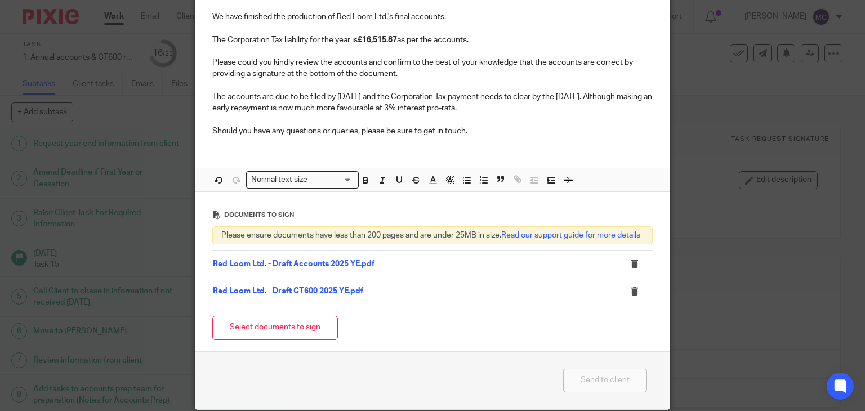
drag, startPoint x: 286, startPoint y: 341, endPoint x: 306, endPoint y: 330, distance: 23.2
click at [286, 340] on button "Select documents to sign" at bounding box center [275, 328] width 126 height 24
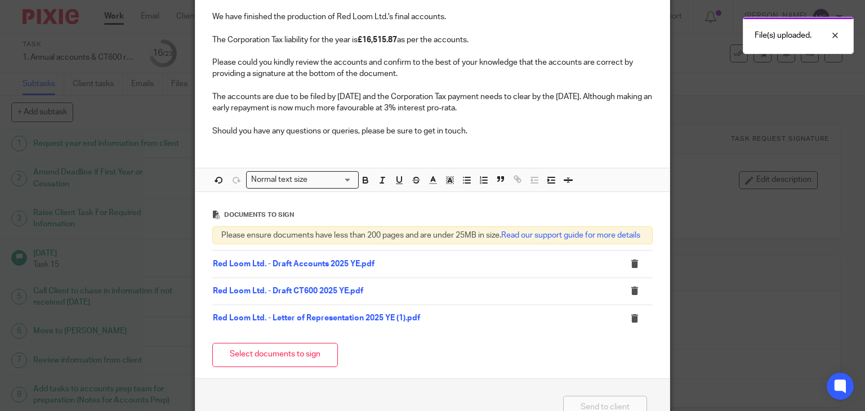
click at [451, 135] on p "Should you have any questions or queries, please be sure to get in touch." at bounding box center [432, 131] width 441 height 11
click at [483, 135] on p "Should you have any questions or queries, please be sure to get in touch." at bounding box center [432, 131] width 441 height 11
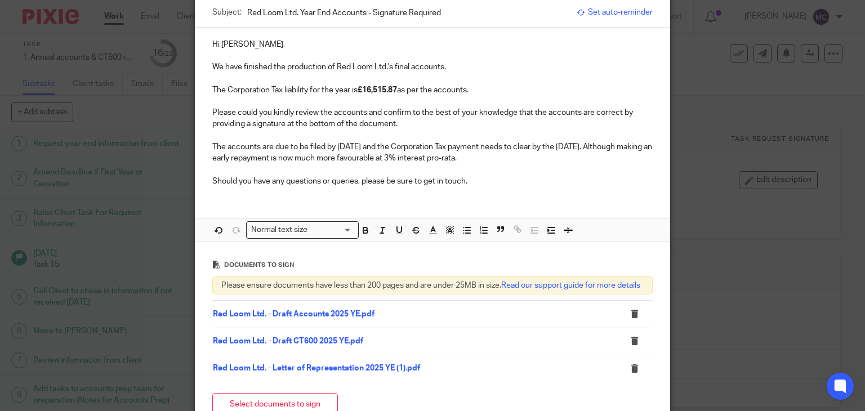
scroll to position [225, 0]
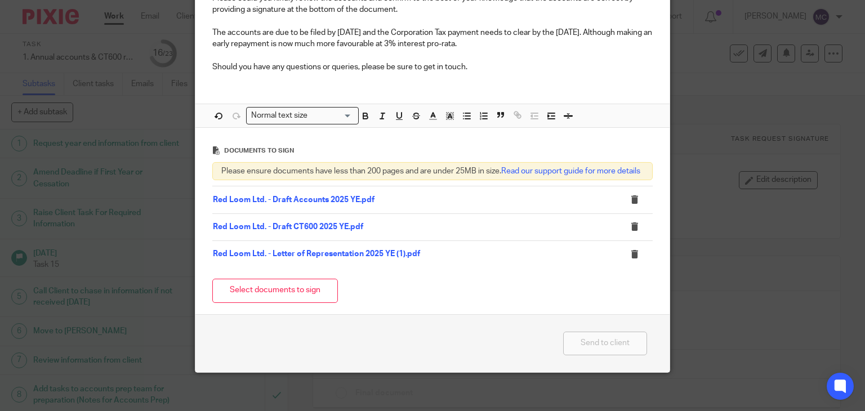
drag, startPoint x: 311, startPoint y: 236, endPoint x: 321, endPoint y: 232, distance: 11.4
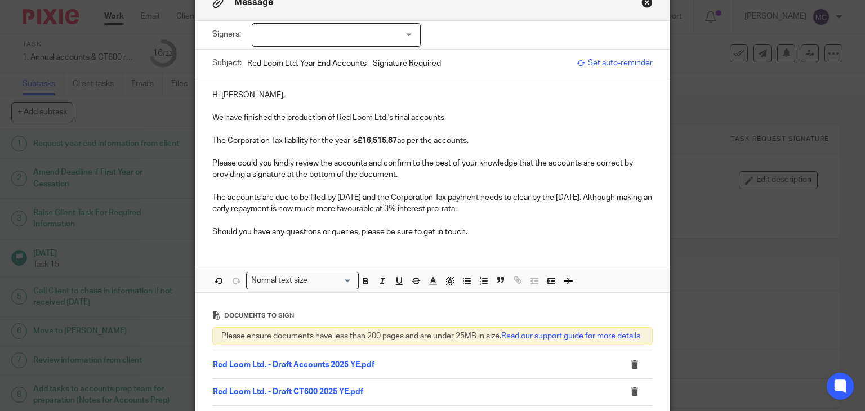
scroll to position [56, 0]
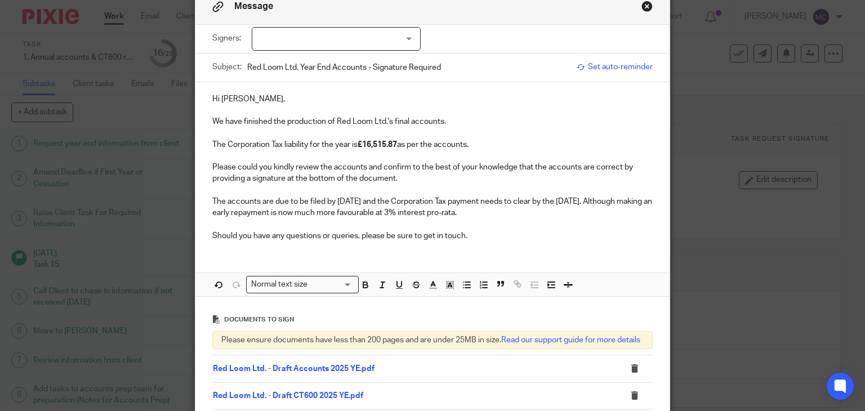
click at [311, 37] on div at bounding box center [336, 39] width 169 height 24
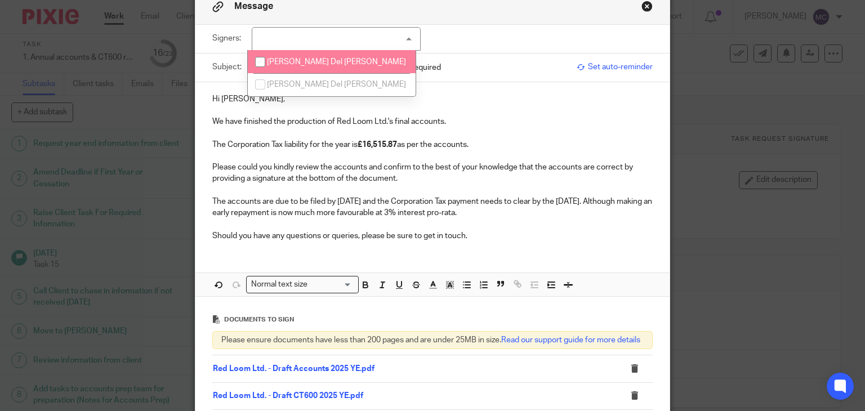
click at [310, 66] on li "Karine Beatrice Del Moro" at bounding box center [332, 61] width 168 height 23
checkbox input "true"
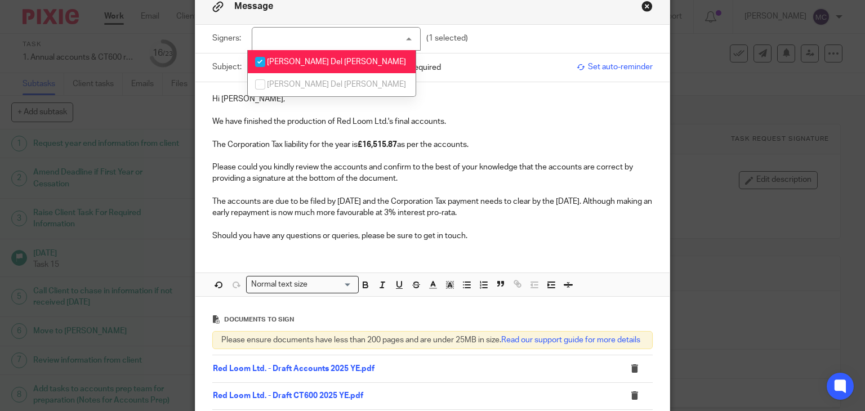
click at [482, 173] on p "Please could you kindly review the accounts and confirm to the best of your kno…" at bounding box center [432, 173] width 441 height 23
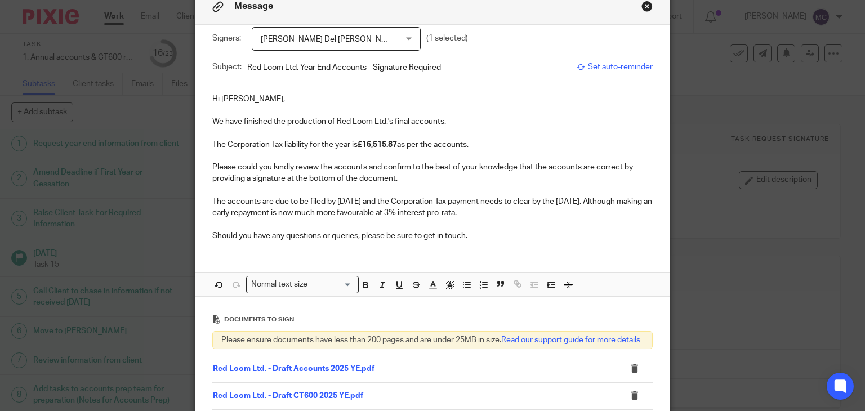
scroll to position [169, 0]
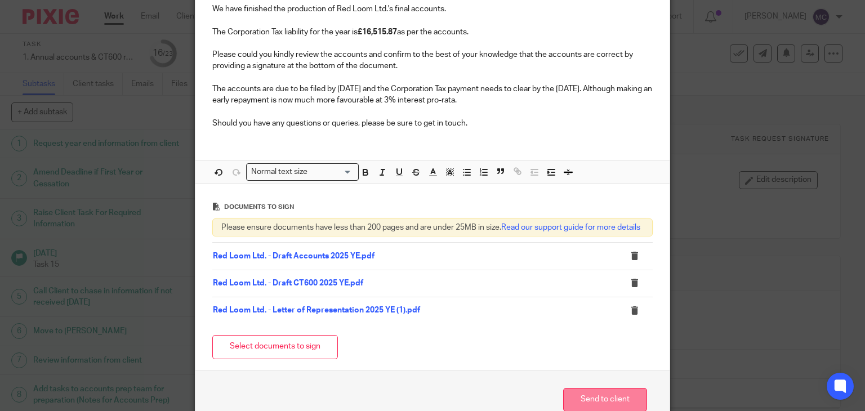
click at [567, 403] on button "Send to client" at bounding box center [605, 400] width 84 height 24
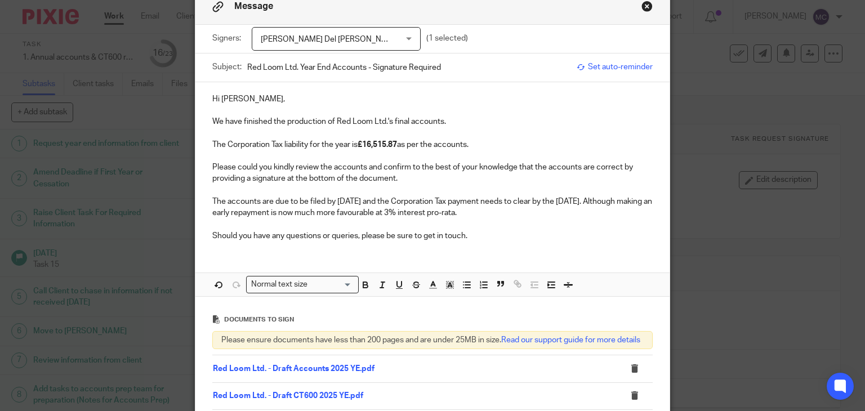
scroll to position [225, 0]
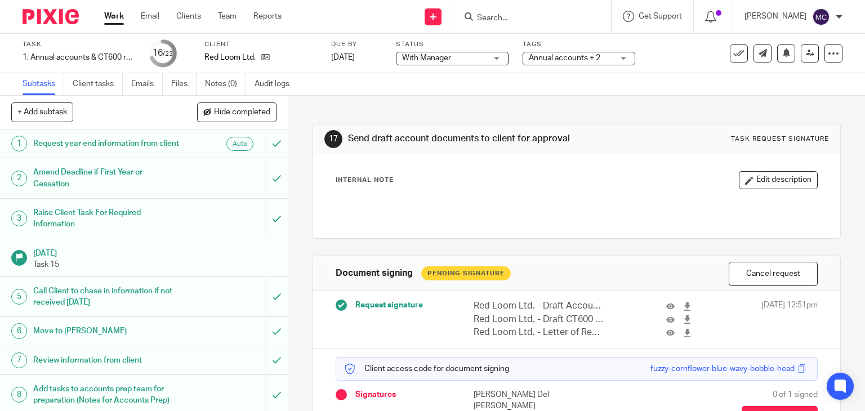
click at [423, 59] on span "With Manager" at bounding box center [426, 58] width 49 height 8
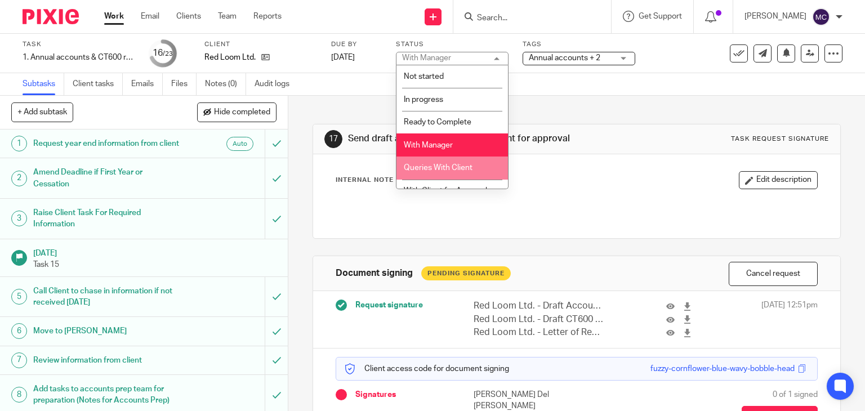
scroll to position [15, 0]
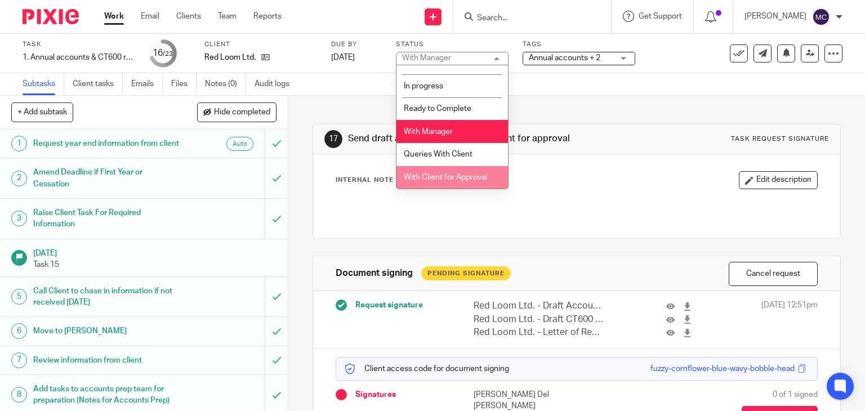
click at [441, 170] on li "With Client for Approval" at bounding box center [451, 177] width 111 height 23
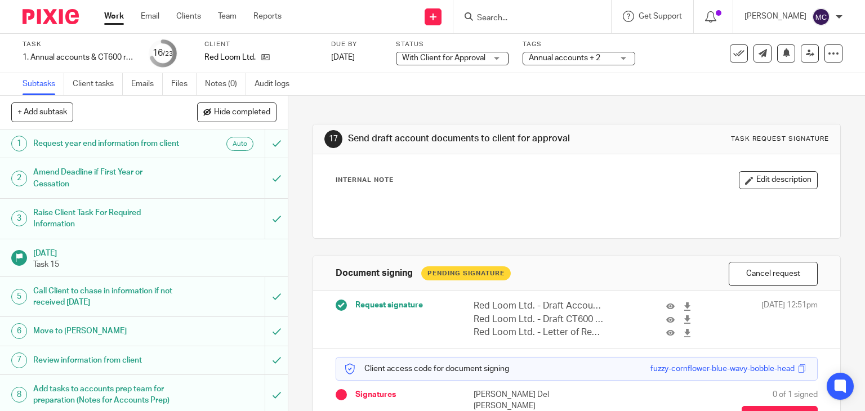
click at [555, 62] on span "Annual accounts + 2" at bounding box center [571, 58] width 84 height 12
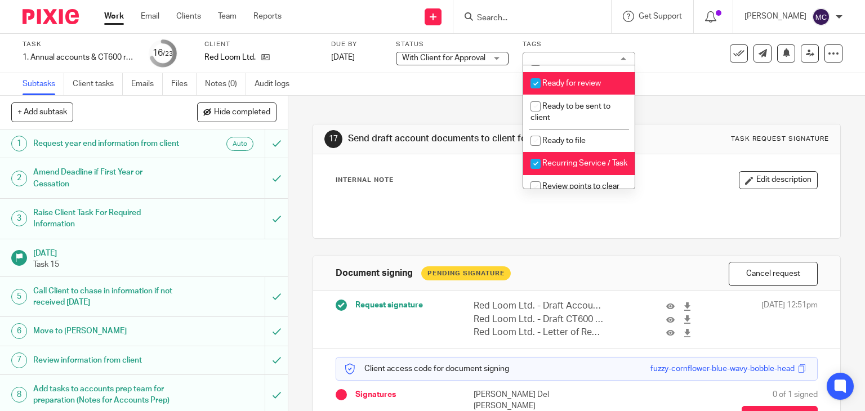
click at [565, 95] on li "Ready for review" at bounding box center [578, 83] width 111 height 23
checkbox input "false"
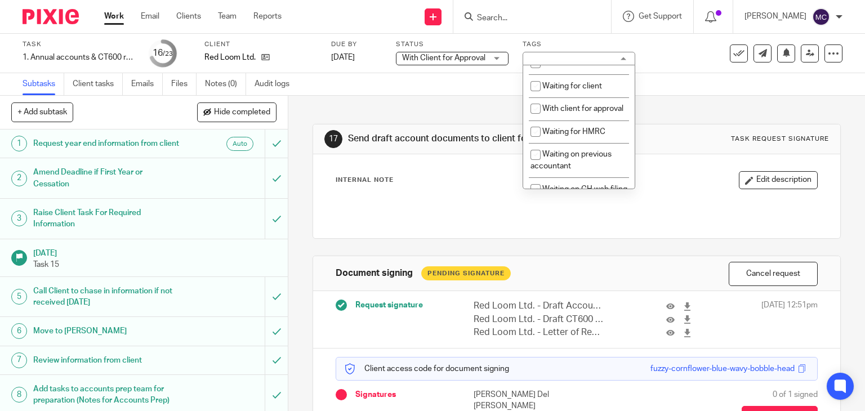
scroll to position [619, 0]
click at [563, 113] on span "With client for approval" at bounding box center [582, 109] width 81 height 8
checkbox input "true"
click at [440, 199] on div at bounding box center [576, 207] width 493 height 25
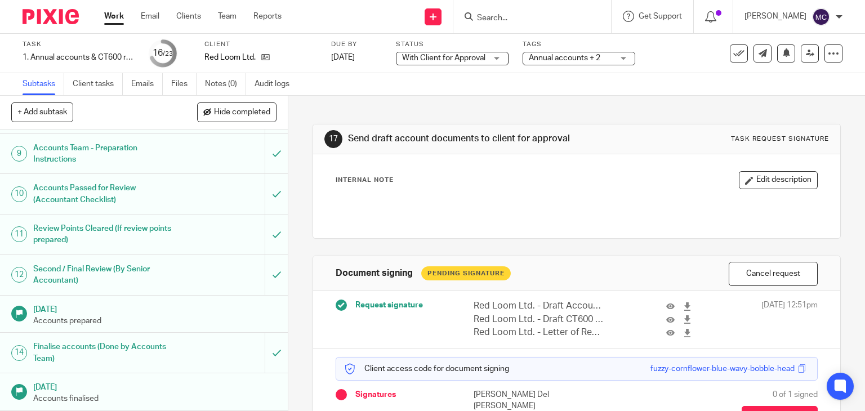
scroll to position [450, 0]
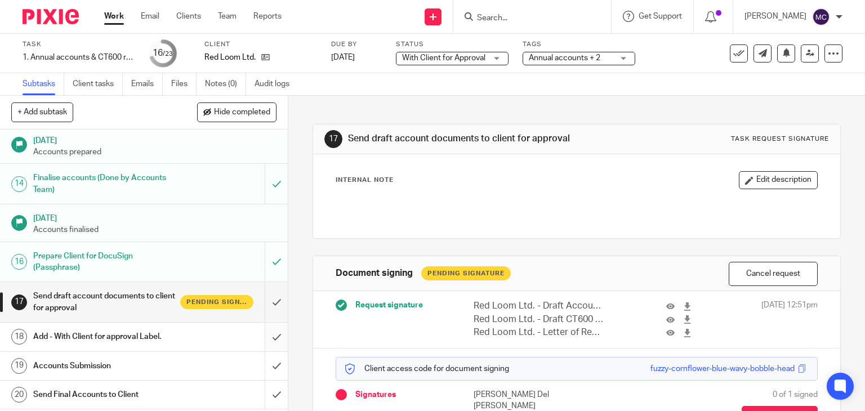
click at [261, 347] on input "submit" at bounding box center [144, 337] width 288 height 28
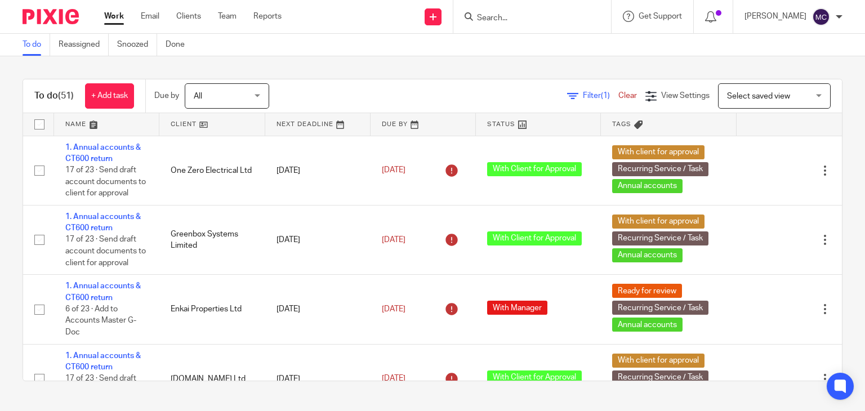
click at [513, 5] on div at bounding box center [532, 16] width 158 height 33
click at [504, 19] on input "Search" at bounding box center [526, 19] width 101 height 10
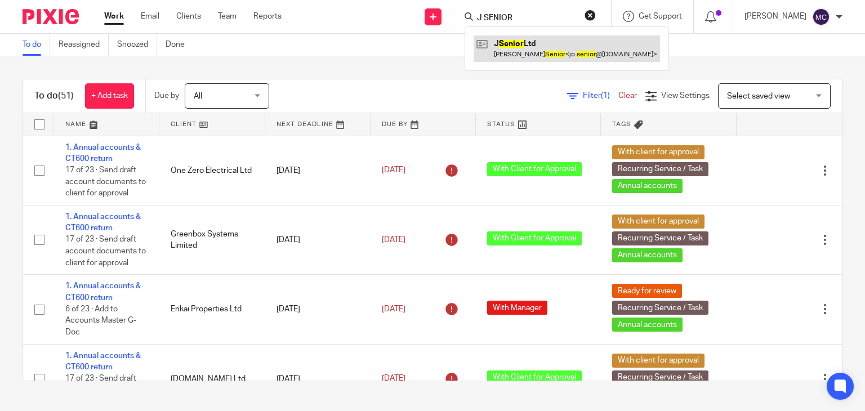
type input "J SENIOR"
click at [499, 56] on link at bounding box center [566, 48] width 186 height 26
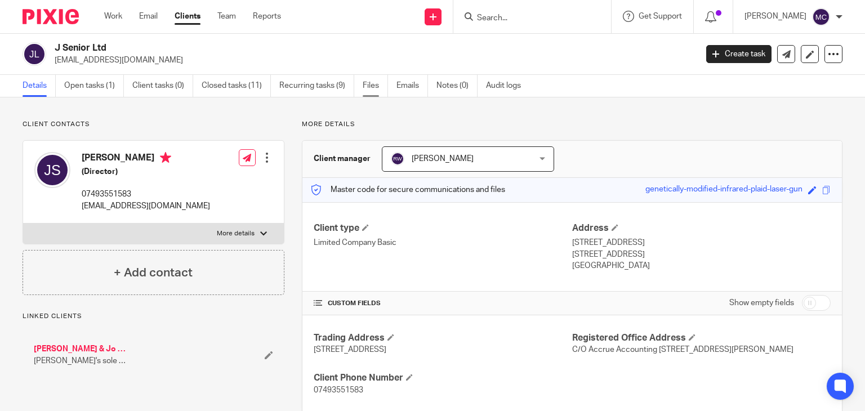
click at [383, 92] on link "Files" at bounding box center [375, 86] width 25 height 22
click at [366, 84] on link "Files" at bounding box center [375, 86] width 25 height 22
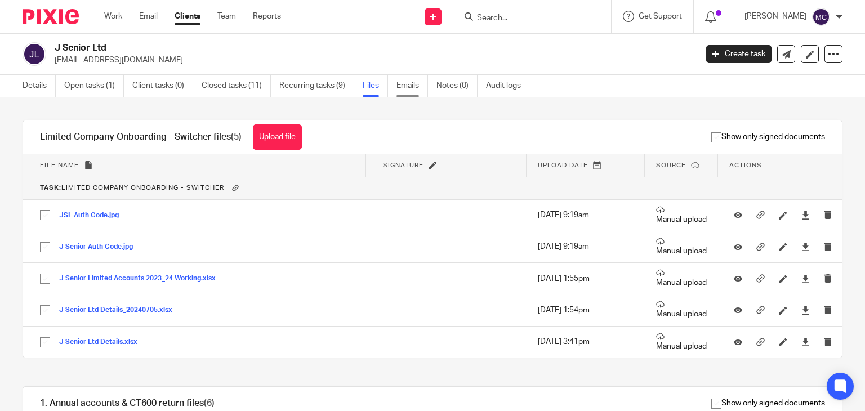
click at [403, 90] on link "Emails" at bounding box center [412, 86] width 32 height 22
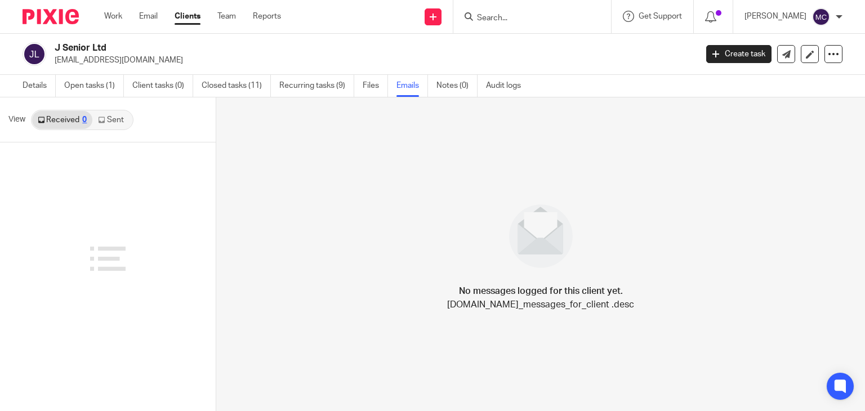
click at [126, 120] on link "Sent" at bounding box center [111, 120] width 39 height 18
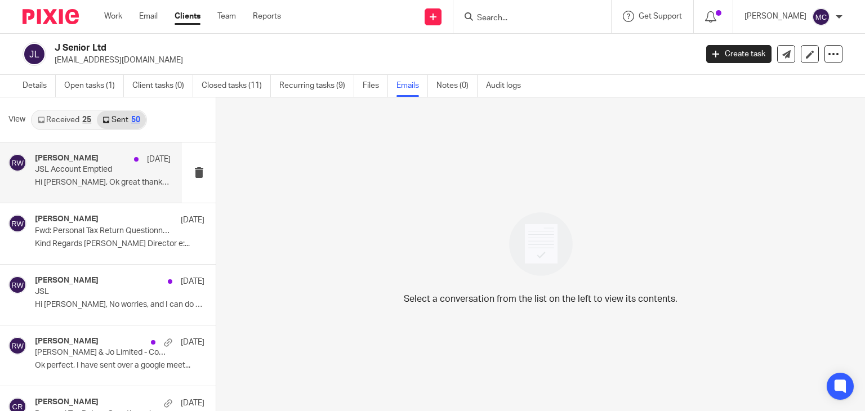
click at [88, 178] on p "Hi [PERSON_NAME], Ok great thanks for doing that. ..." at bounding box center [103, 183] width 136 height 10
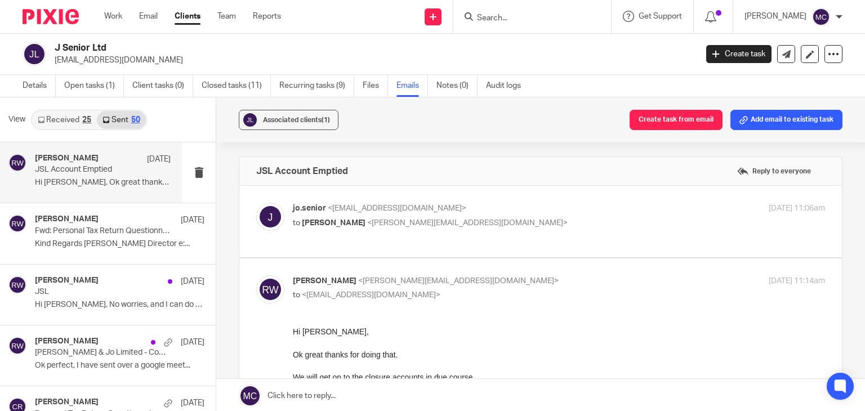
click at [480, 216] on div "jo.senior <[EMAIL_ADDRESS][DOMAIN_NAME]> to [PERSON_NAME] <[PERSON_NAME][EMAIL_…" at bounding box center [470, 216] width 355 height 26
checkbox input "true"
